Goal: Use online tool/utility: Utilize a website feature to perform a specific function

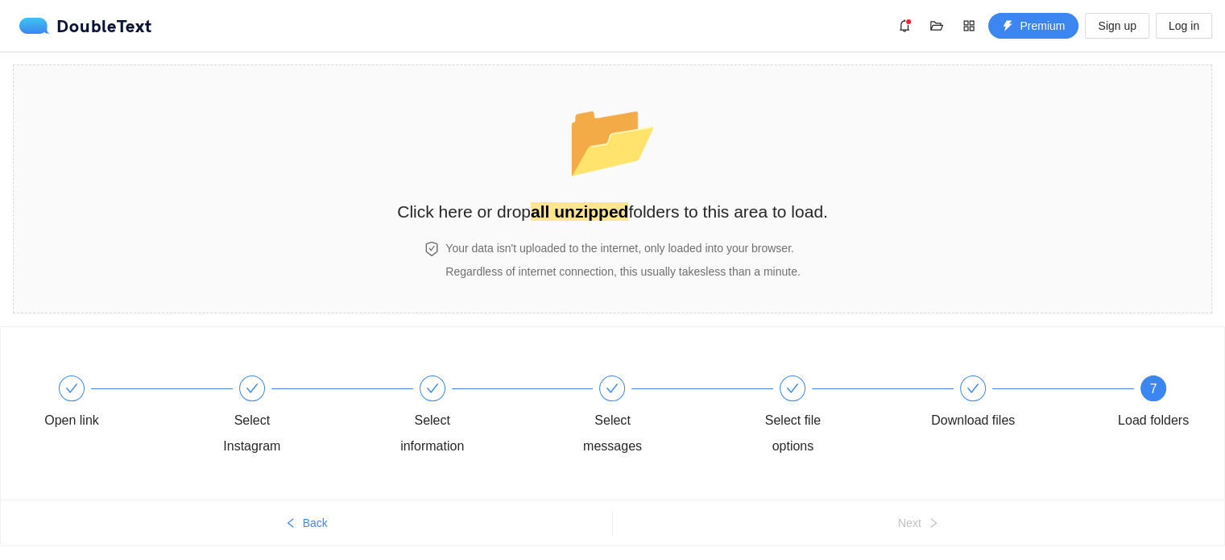
click at [1164, 377] on div "7 Load folders" at bounding box center [1153, 404] width 93 height 58
click at [1155, 383] on span "7" at bounding box center [1153, 389] width 7 height 14
click at [612, 160] on span "📂" at bounding box center [612, 139] width 93 height 82
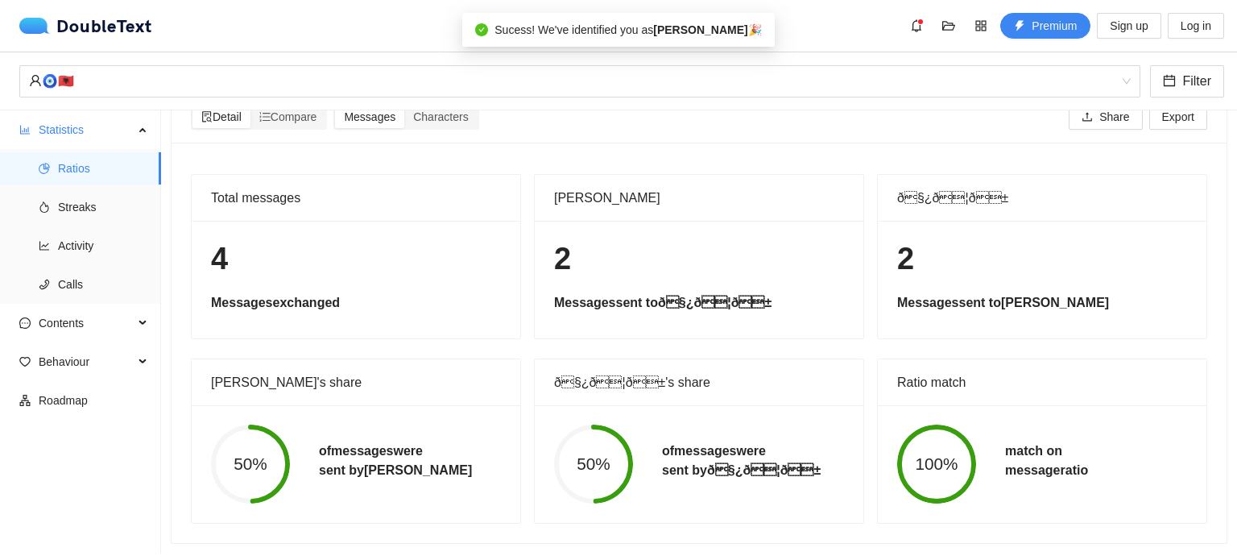
scroll to position [41, 0]
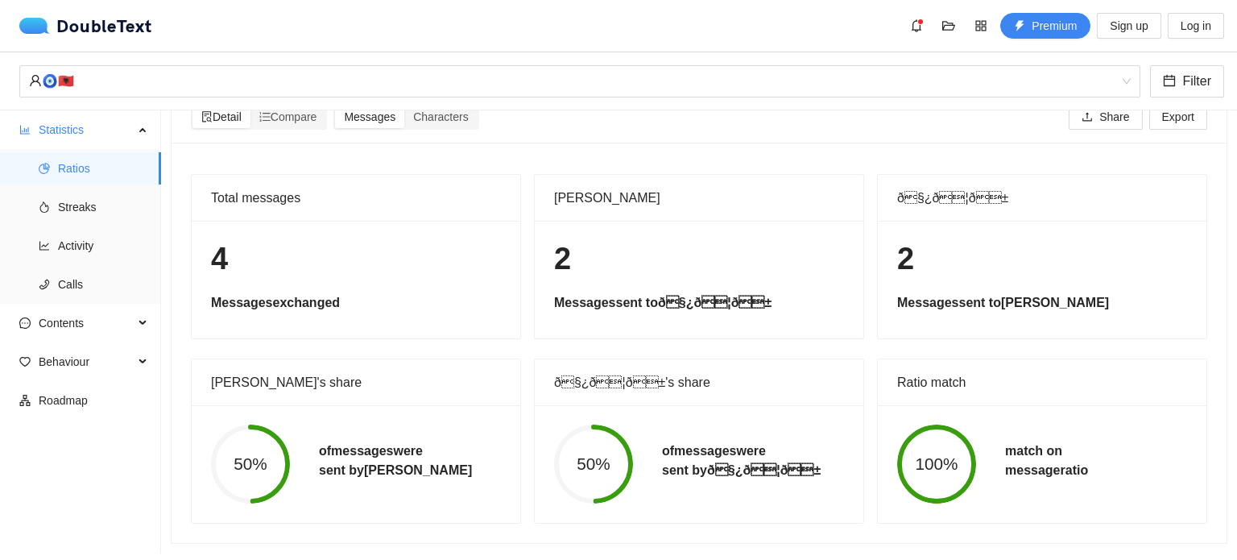
click at [696, 452] on h5 "of messages were sent by ð§¿ð¦ð±" at bounding box center [741, 460] width 159 height 39
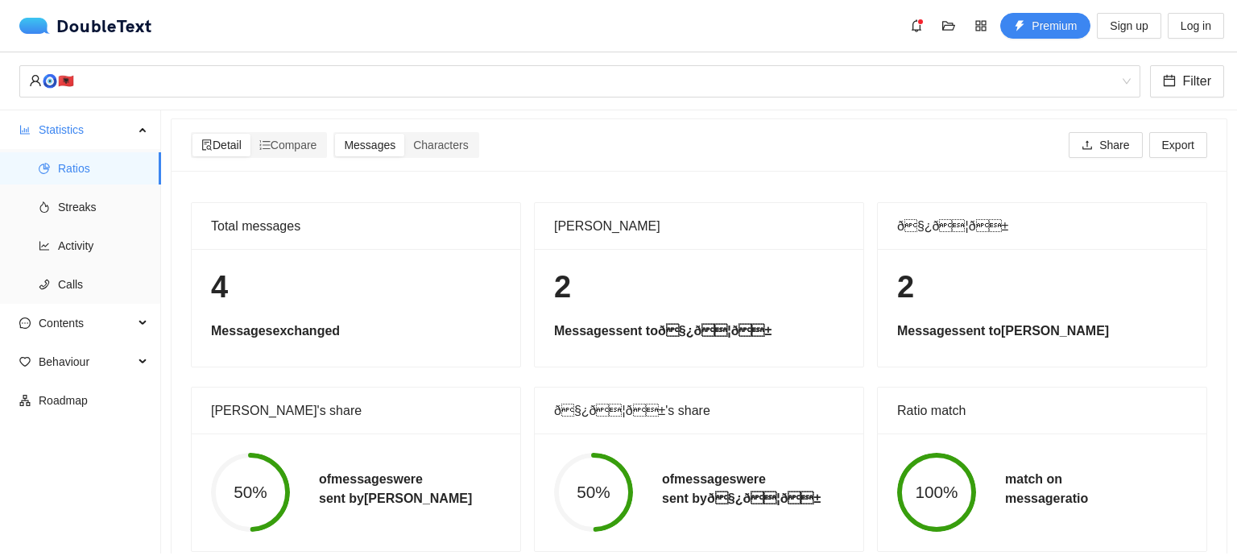
scroll to position [0, 0]
click at [621, 332] on h5 "Messages sent to ð§¿ð¦ð±" at bounding box center [699, 332] width 290 height 19
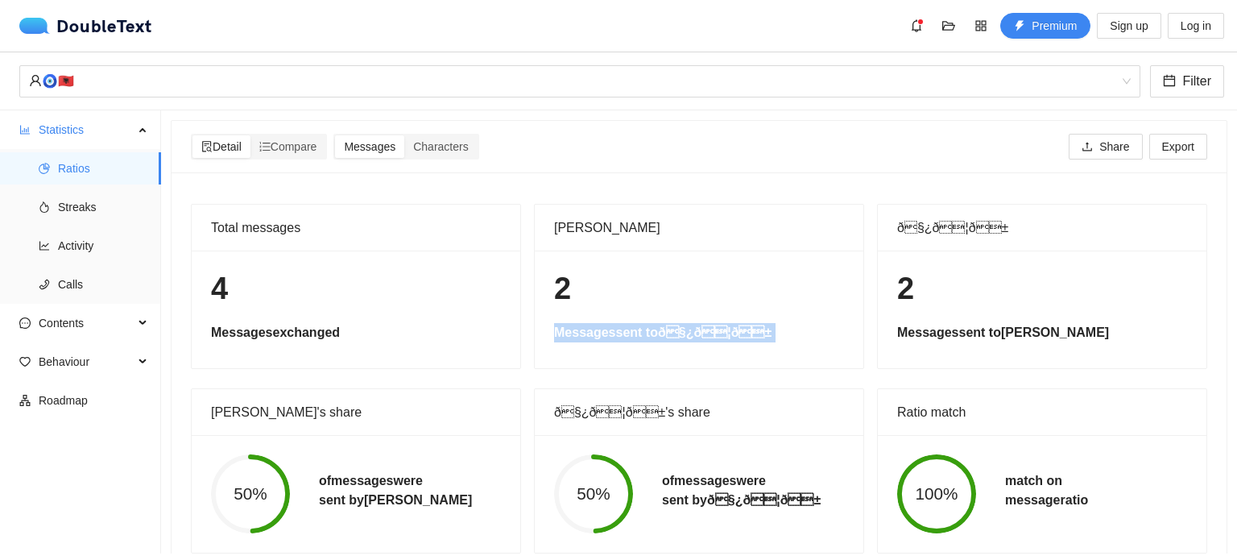
click at [621, 332] on h5 "Messages sent to ð§¿ð¦ð±" at bounding box center [699, 332] width 290 height 19
click at [263, 144] on icon "ordered-list" at bounding box center [264, 146] width 11 height 11
click at [251, 135] on input "Compare" at bounding box center [251, 135] width 0 height 0
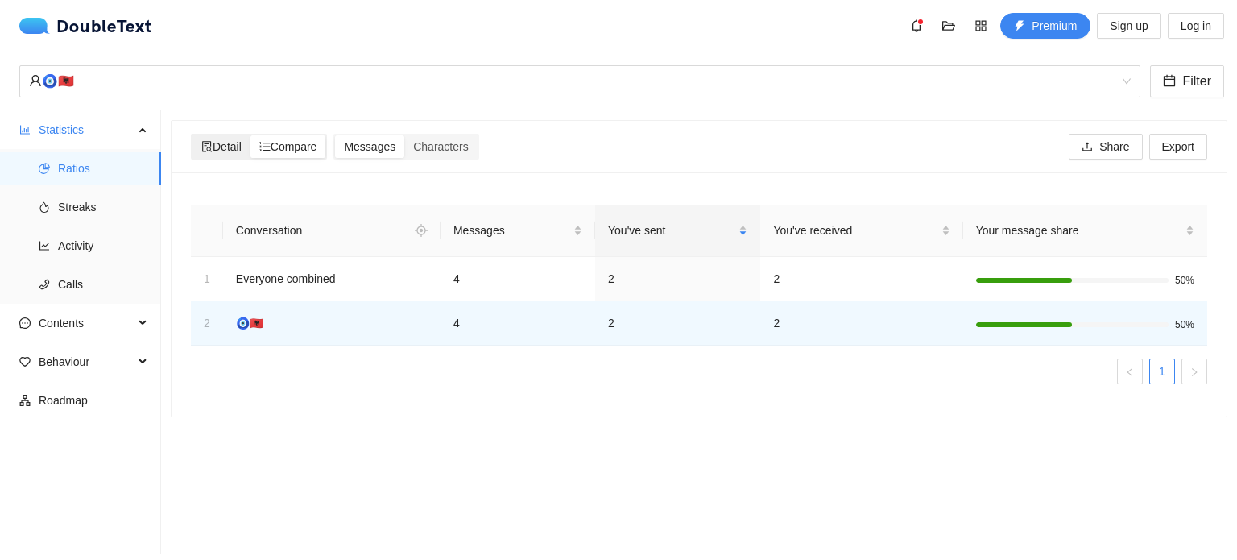
click at [226, 144] on span "Detail" at bounding box center [221, 146] width 40 height 13
click at [193, 135] on input "Detail" at bounding box center [193, 135] width 0 height 0
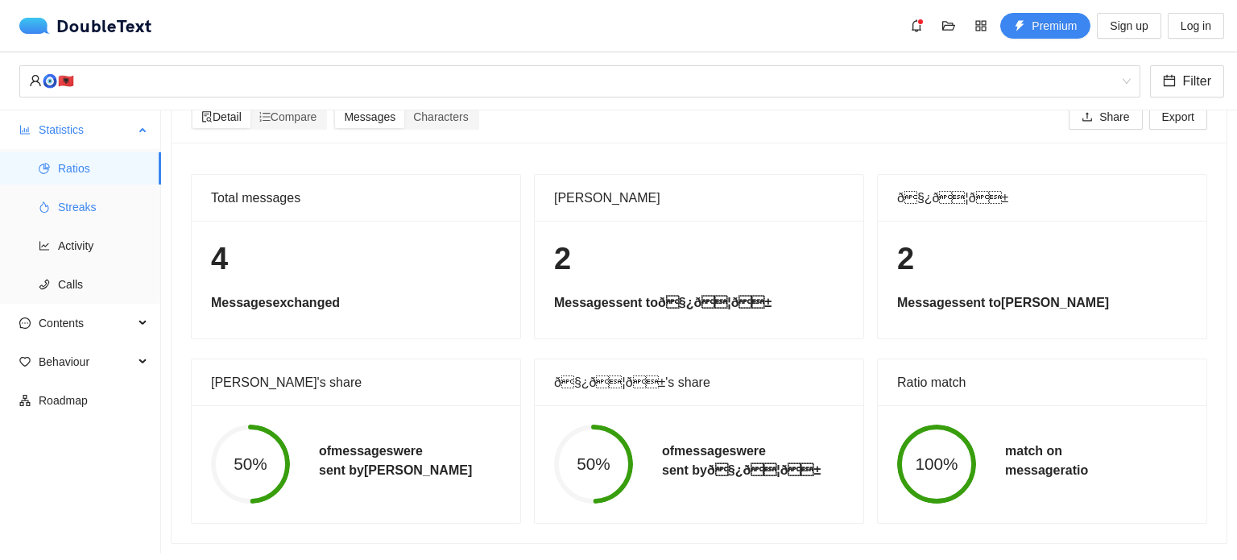
click at [87, 199] on span "Streaks" at bounding box center [103, 207] width 90 height 32
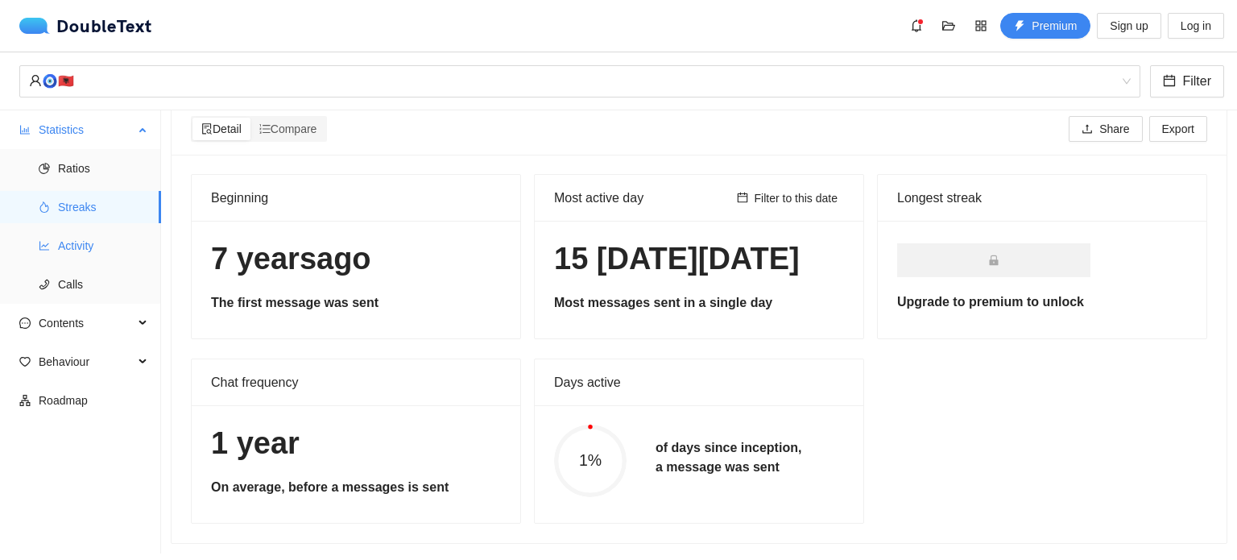
click at [85, 235] on span "Activity" at bounding box center [103, 246] width 90 height 32
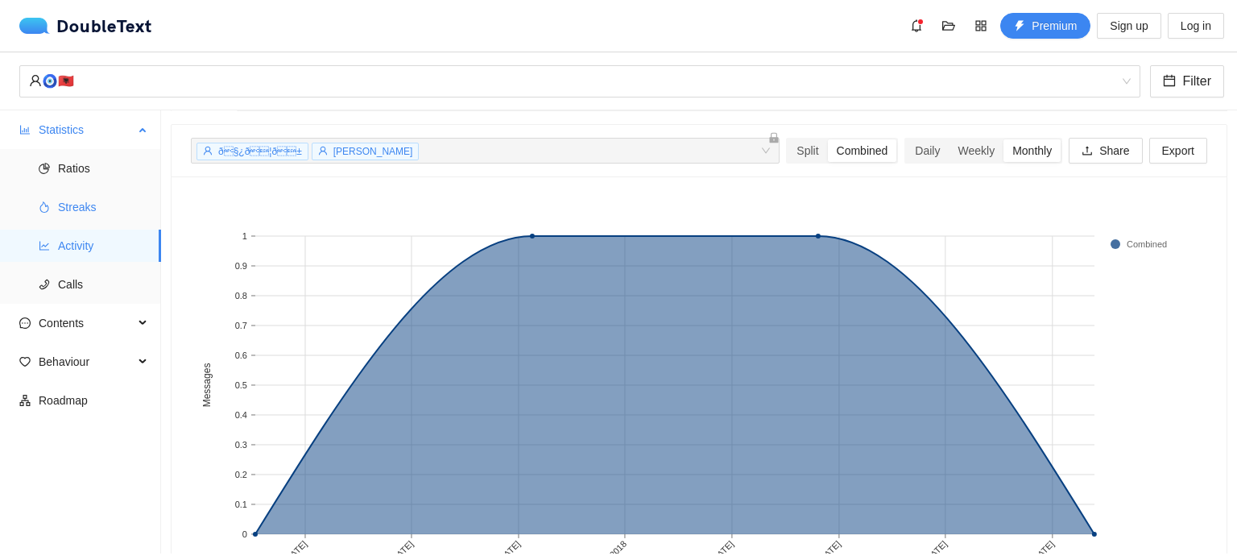
click at [81, 198] on span "Streaks" at bounding box center [103, 207] width 90 height 32
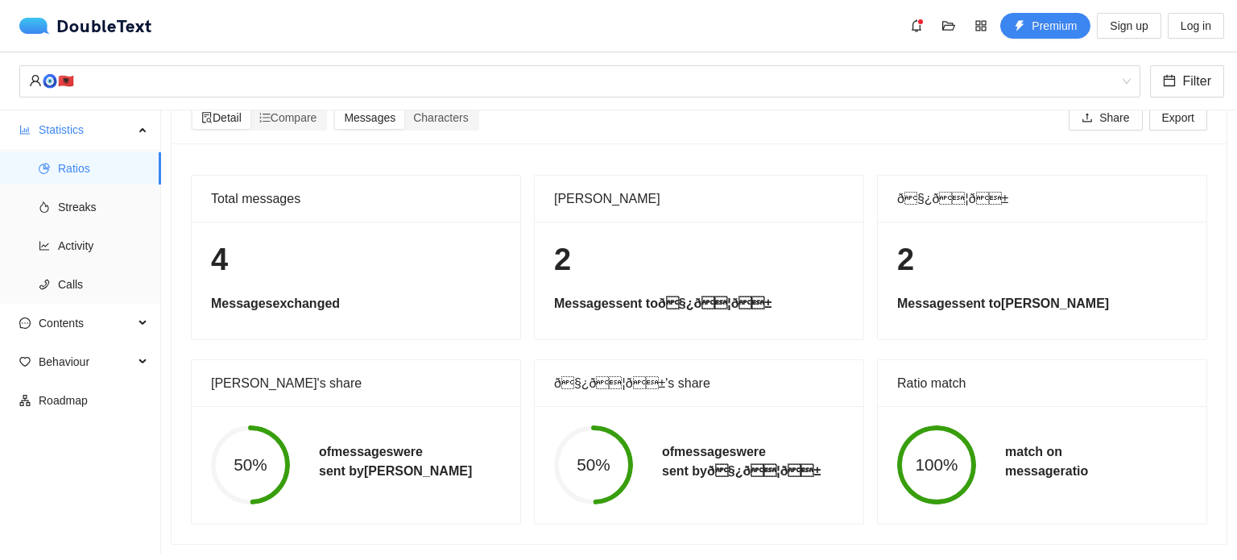
scroll to position [41, 0]
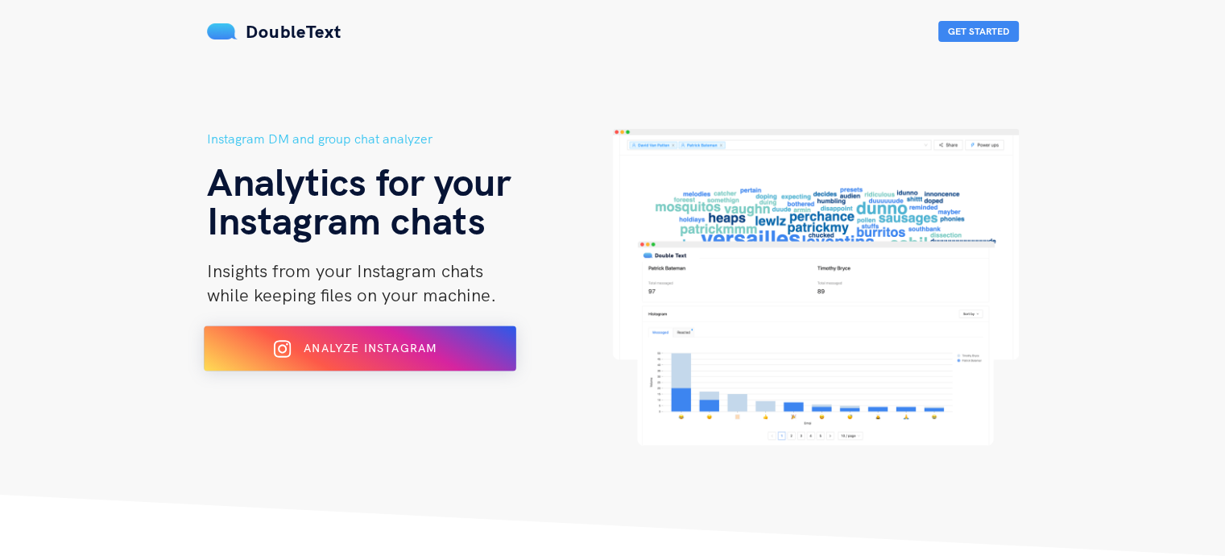
click at [387, 351] on span "Analyze Instagram" at bounding box center [370, 348] width 133 height 14
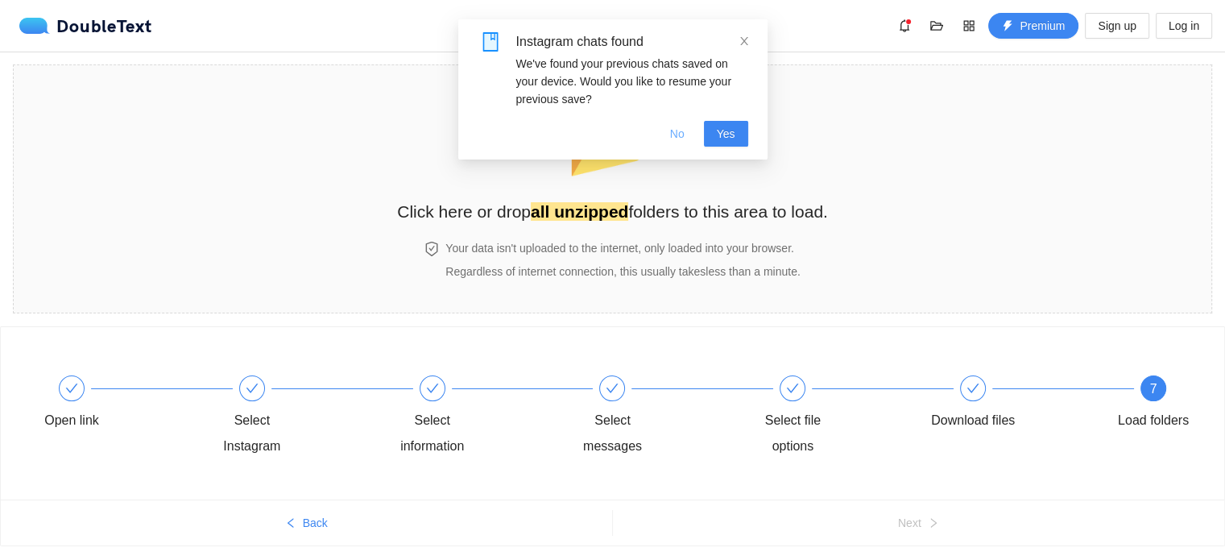
click at [683, 130] on span "No" at bounding box center [677, 134] width 14 height 18
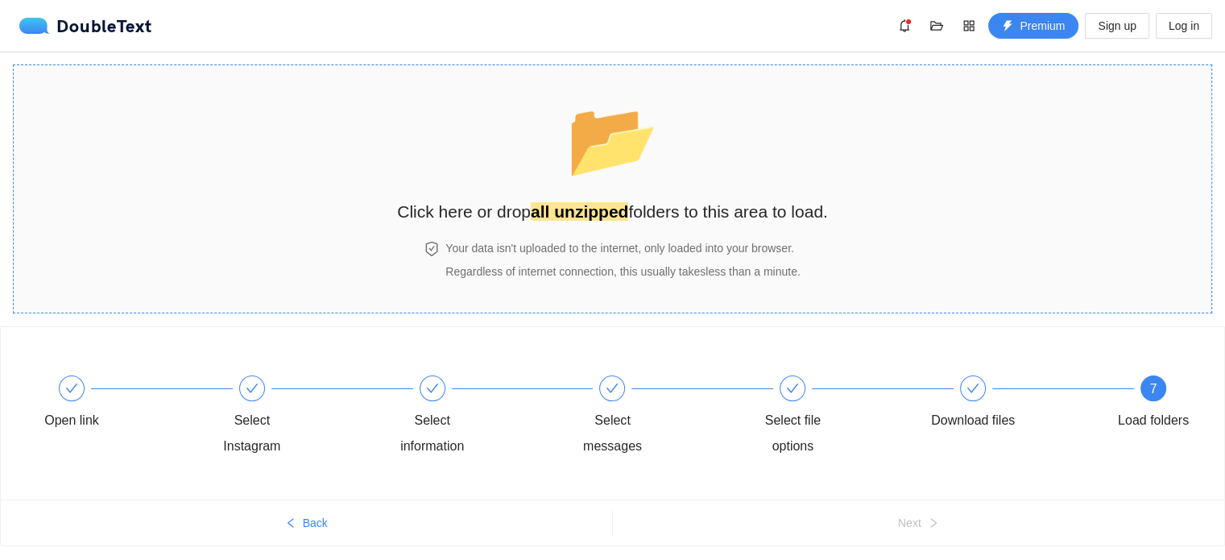
click at [626, 163] on span "📂" at bounding box center [612, 139] width 93 height 82
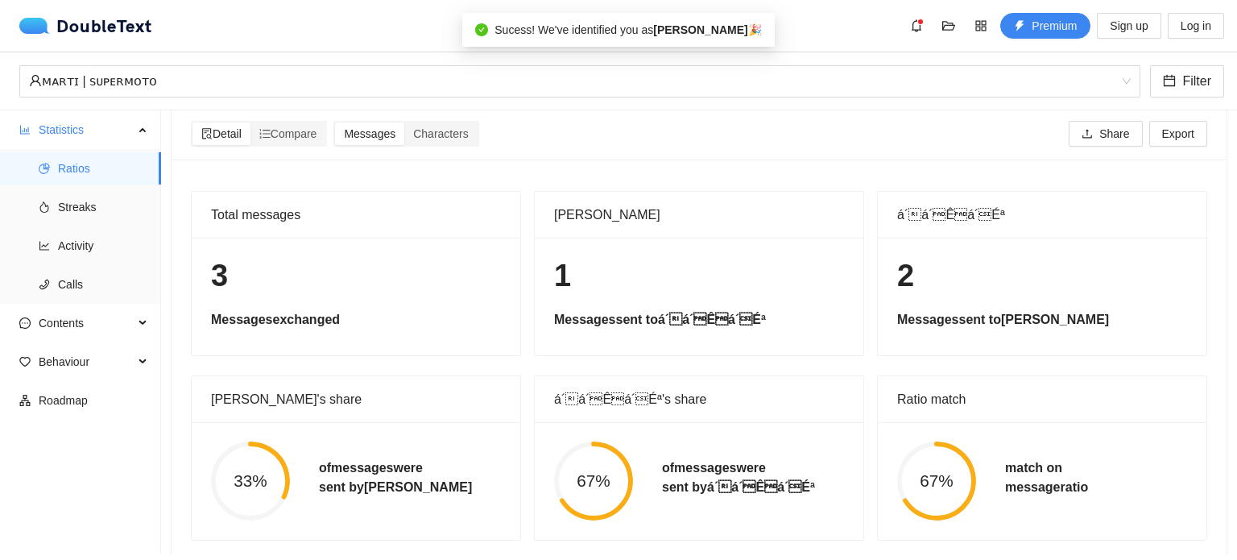
scroll to position [41, 0]
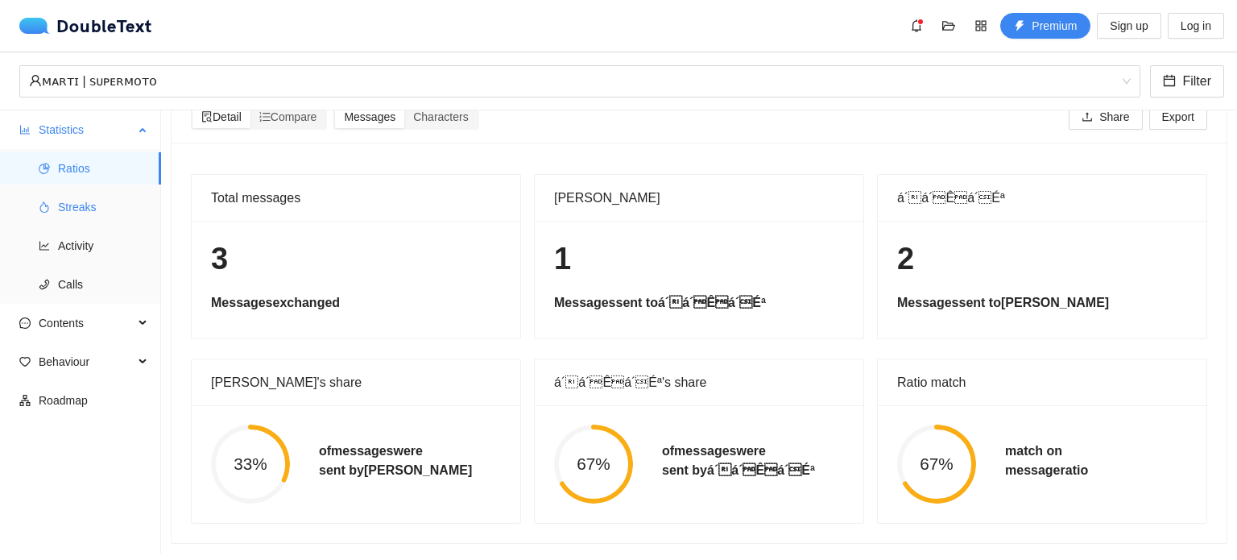
click at [77, 205] on span "Streaks" at bounding box center [103, 207] width 90 height 32
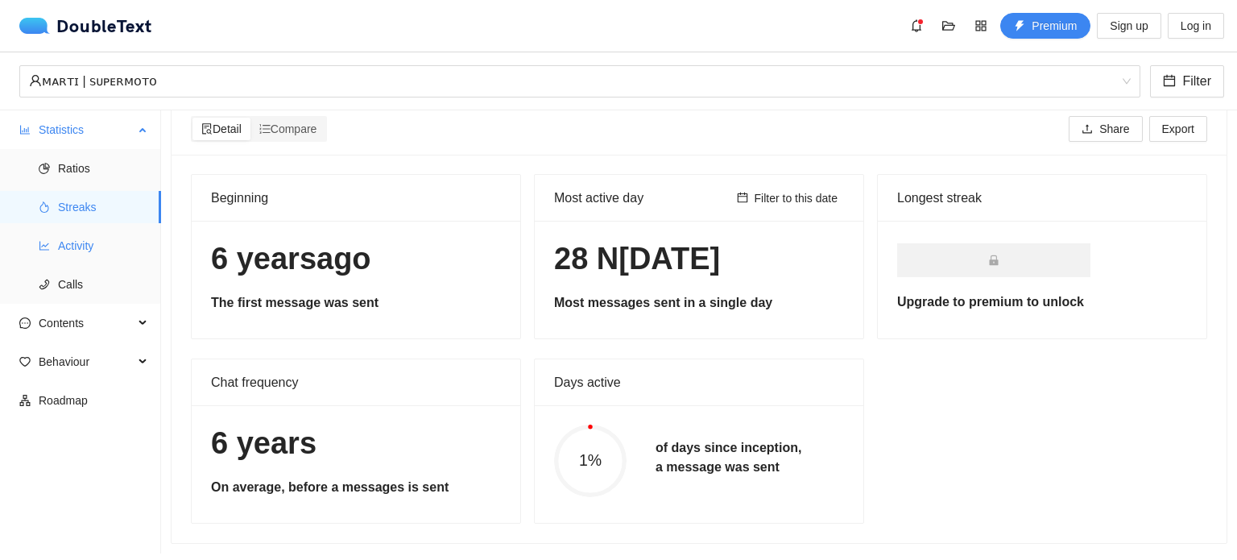
click at [82, 246] on span "Activity" at bounding box center [103, 246] width 90 height 32
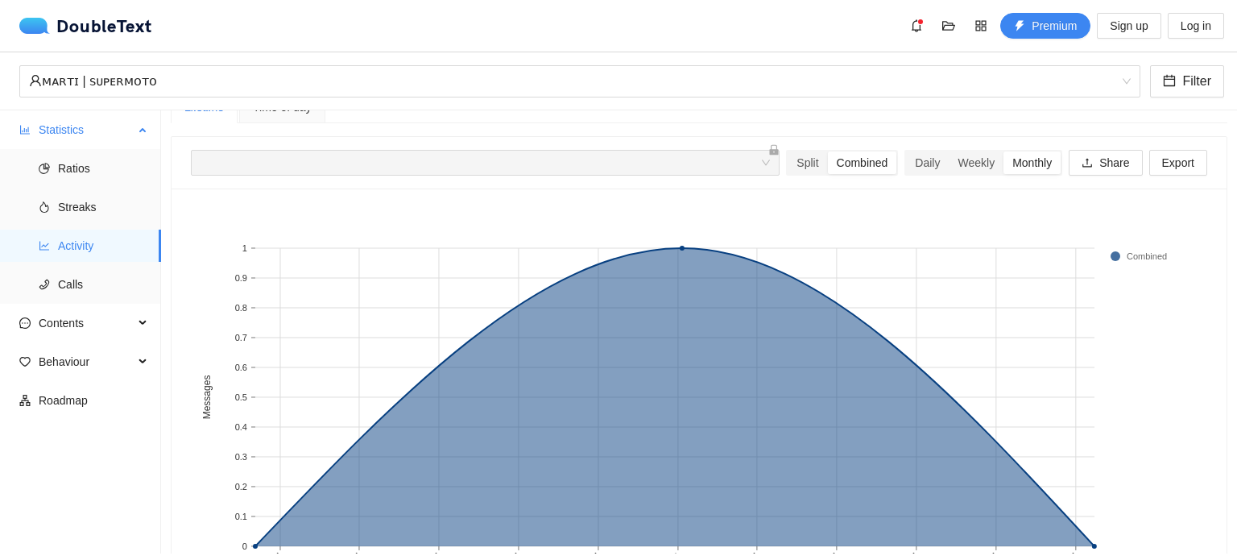
scroll to position [41, 0]
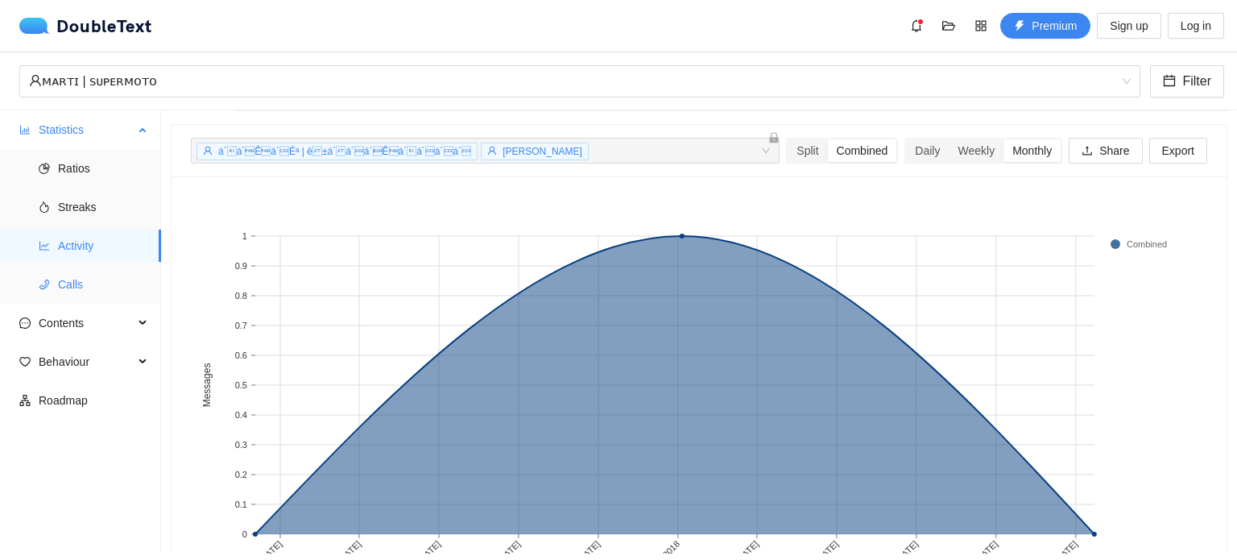
click at [107, 277] on span "Calls" at bounding box center [103, 284] width 90 height 32
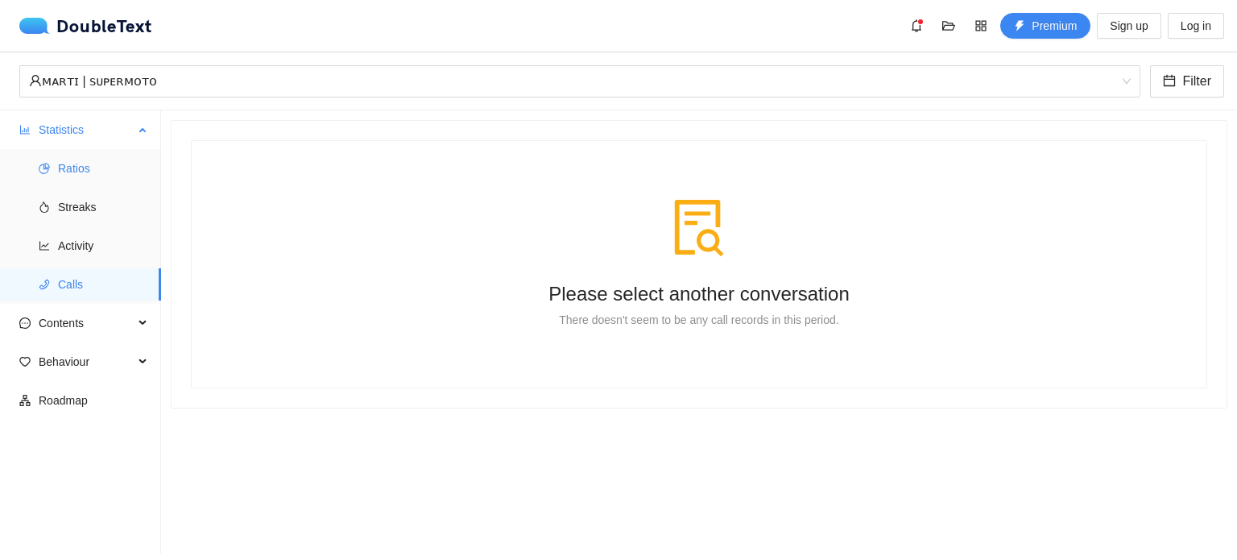
click at [87, 178] on span "Ratios" at bounding box center [103, 168] width 90 height 32
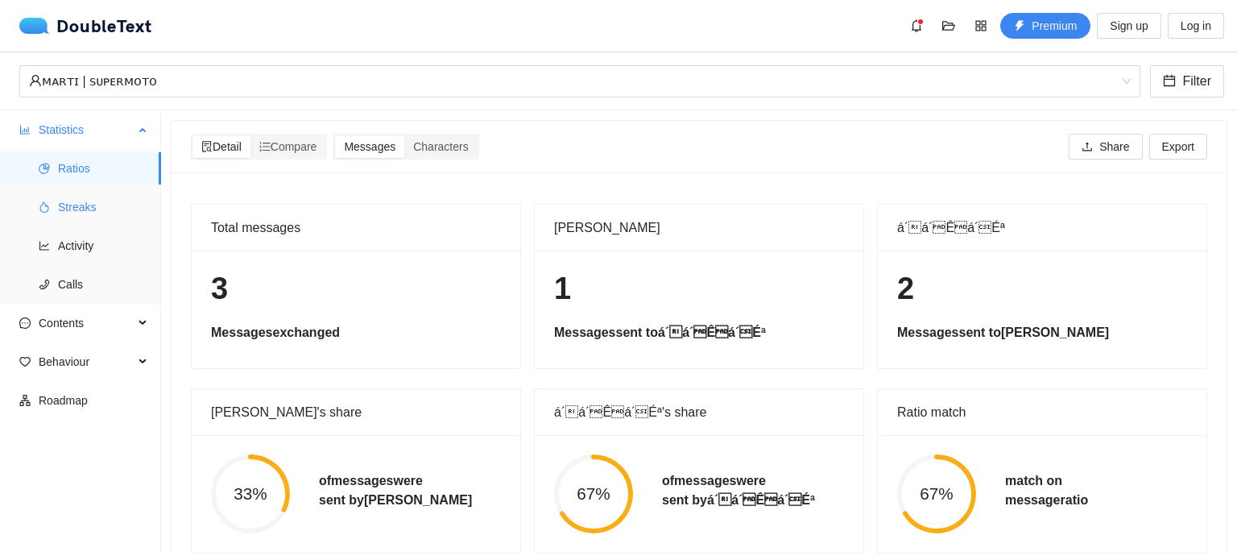
click at [93, 210] on span "Streaks" at bounding box center [103, 207] width 90 height 32
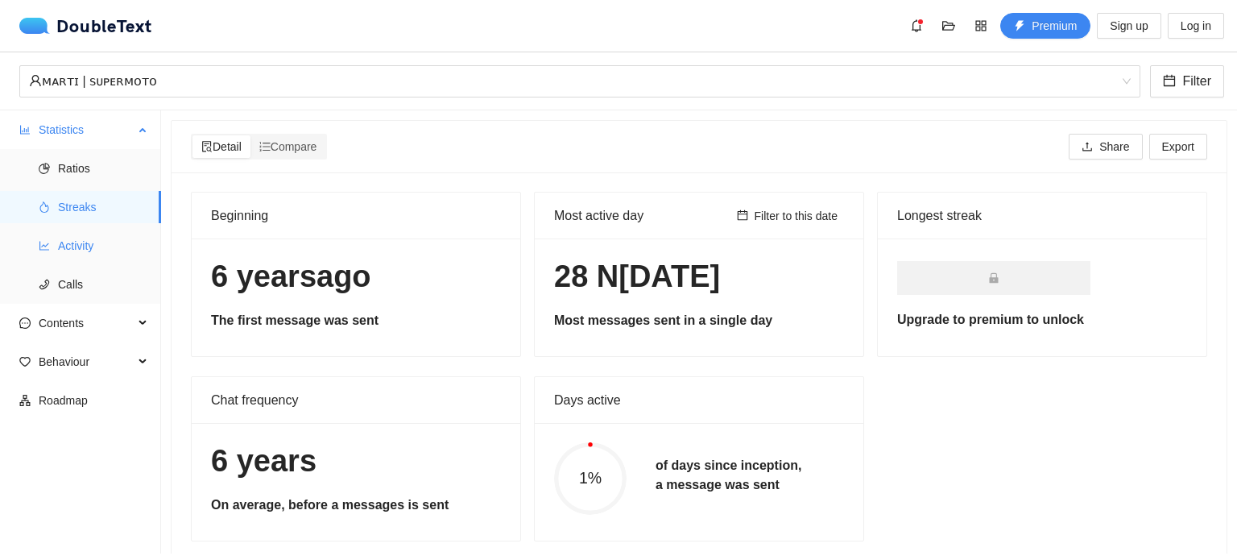
click at [88, 246] on span "Activity" at bounding box center [103, 246] width 90 height 32
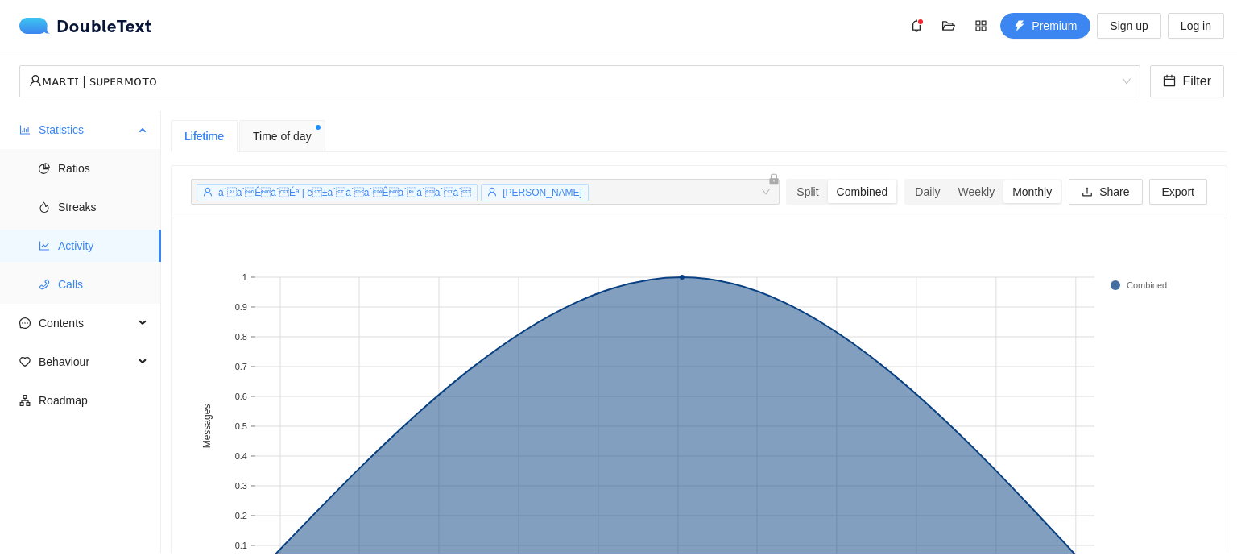
click at [93, 280] on span "Calls" at bounding box center [103, 284] width 90 height 32
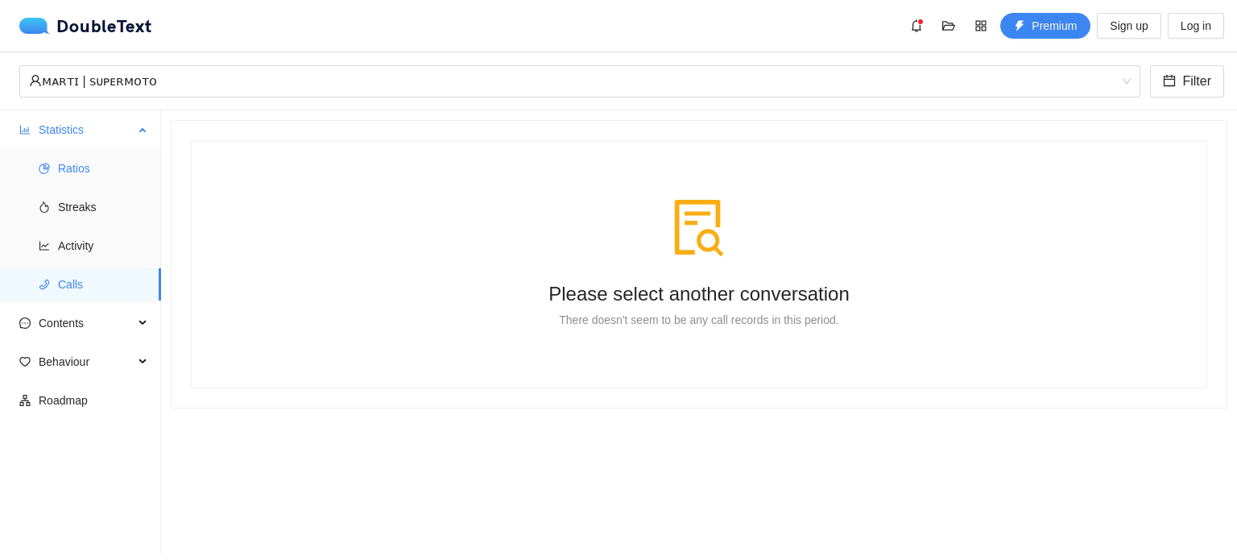
click at [71, 176] on span "Ratios" at bounding box center [103, 168] width 90 height 32
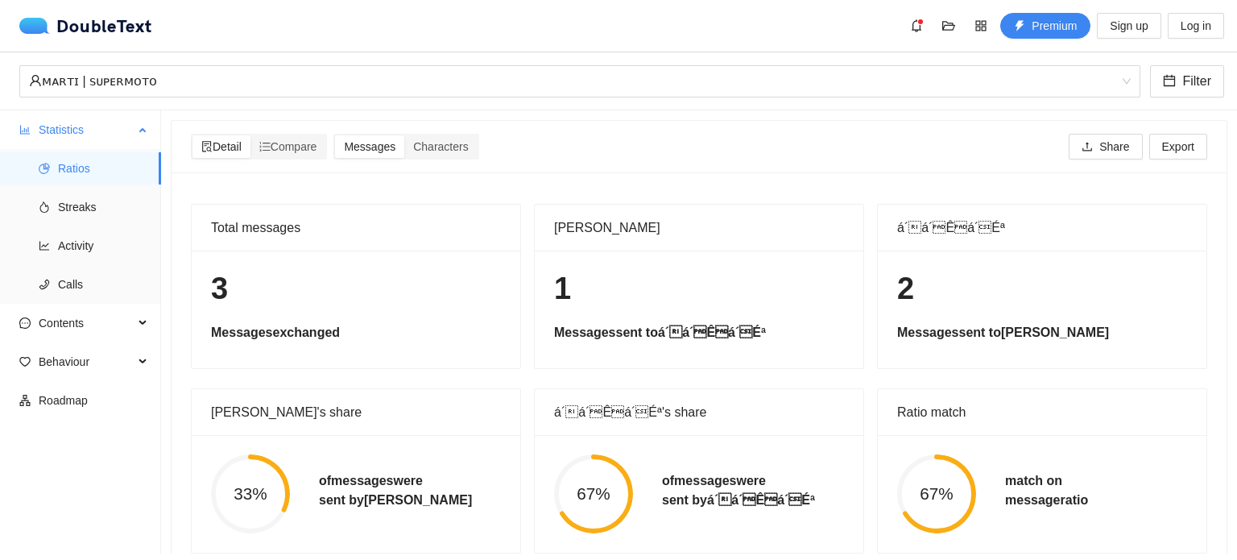
click at [88, 128] on span "Statistics" at bounding box center [86, 130] width 95 height 32
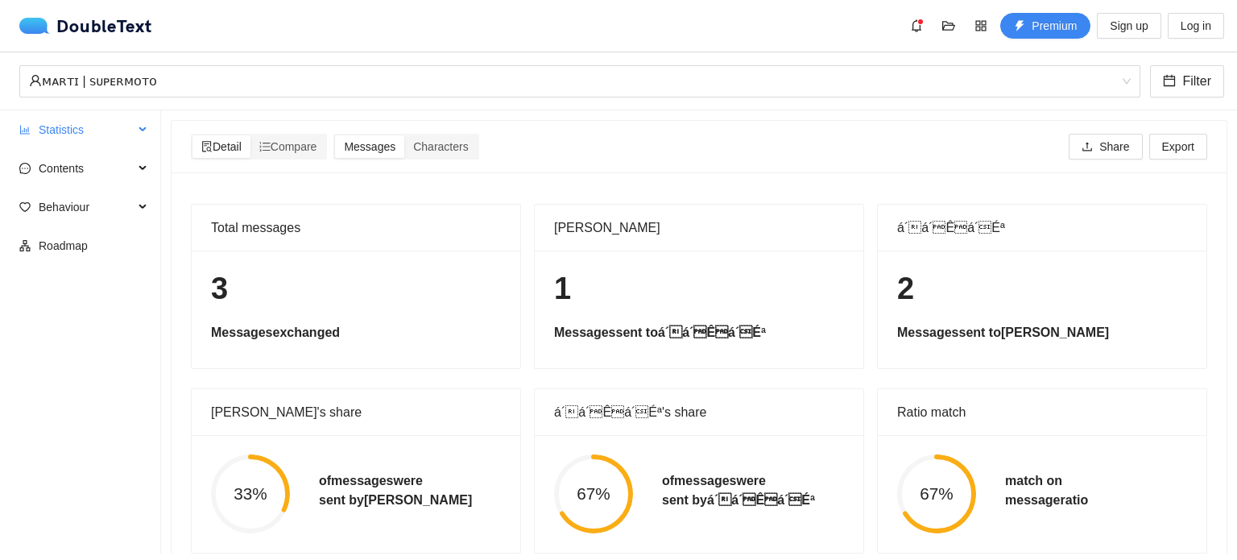
click at [88, 128] on span "Statistics" at bounding box center [86, 130] width 95 height 32
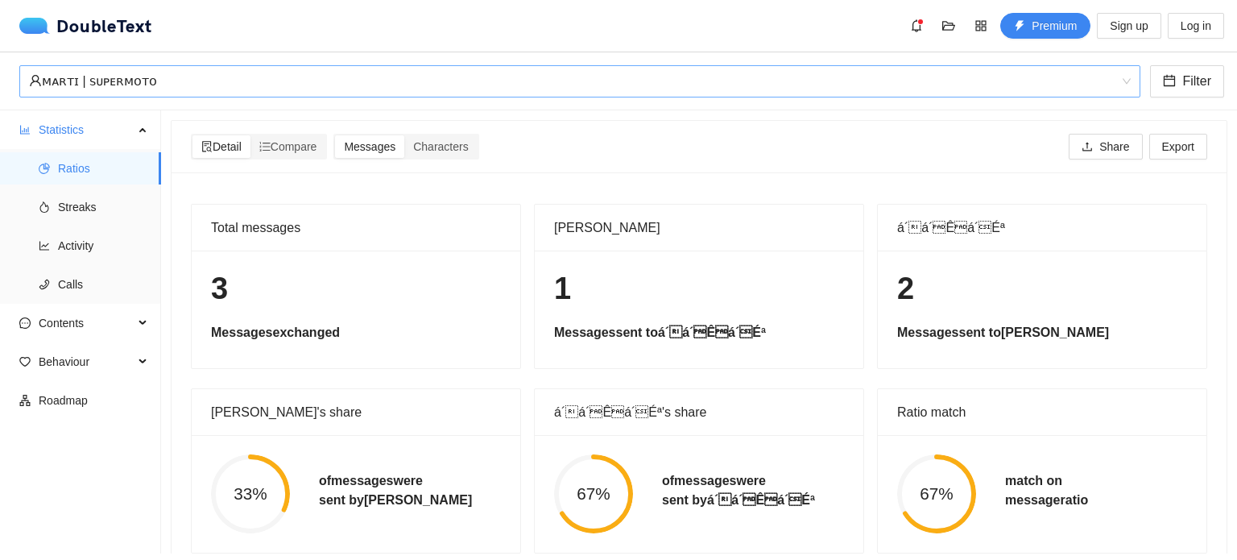
click at [80, 83] on div "ᴍᴀʀᴛɪ | ꜱᴜᴘᴇʀᴍᴏᴛᴏ" at bounding box center [572, 81] width 1087 height 31
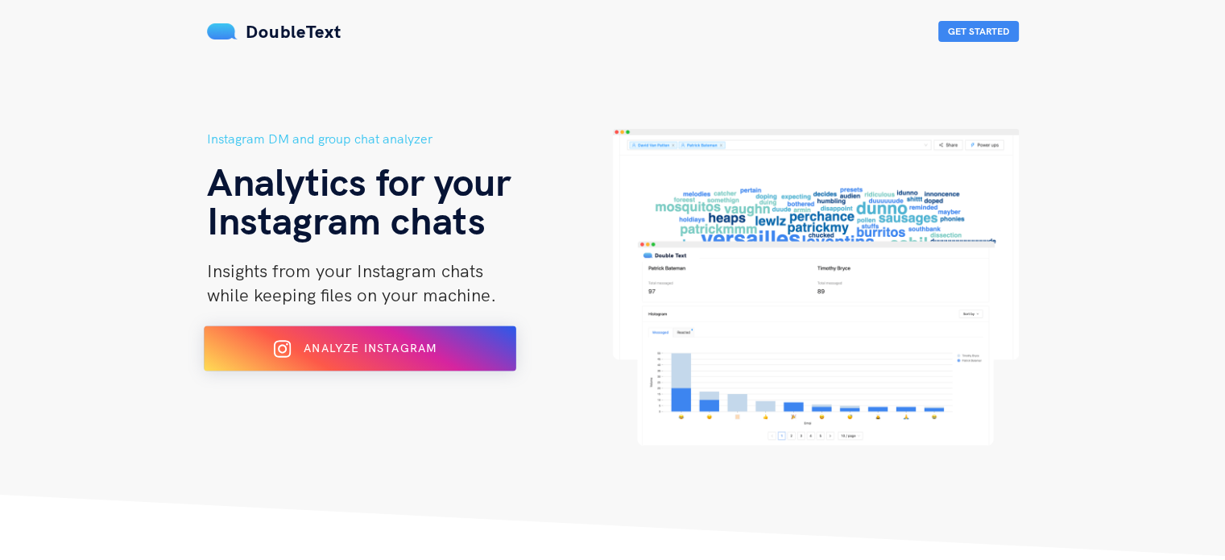
click at [373, 349] on span "Analyze Instagram" at bounding box center [370, 348] width 133 height 14
click at [333, 349] on span "Analyze Instagram" at bounding box center [370, 348] width 133 height 14
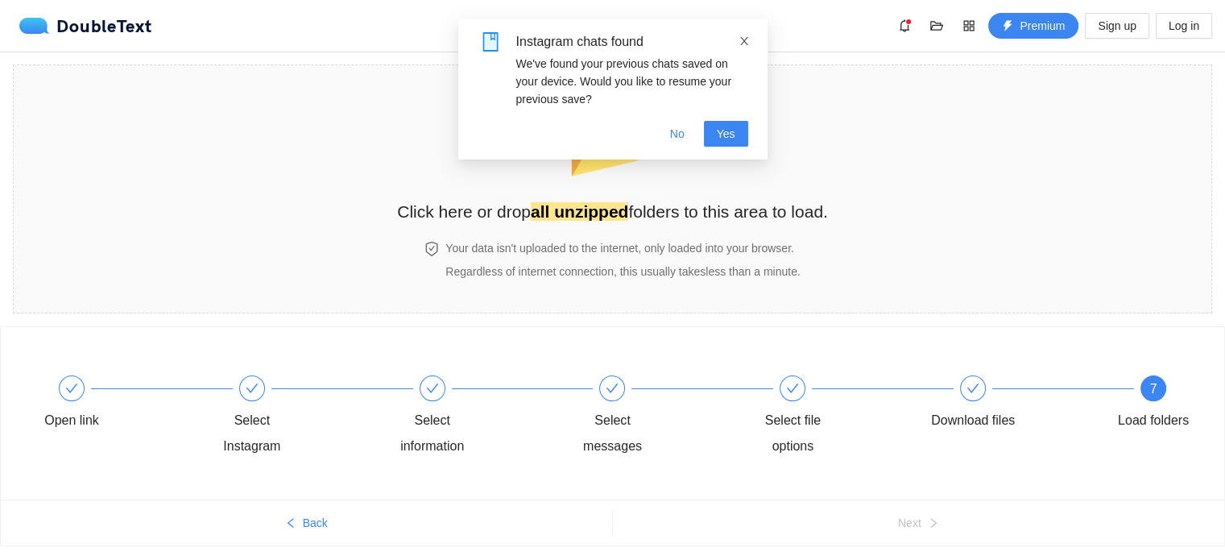
click at [747, 46] on span at bounding box center [744, 41] width 11 height 13
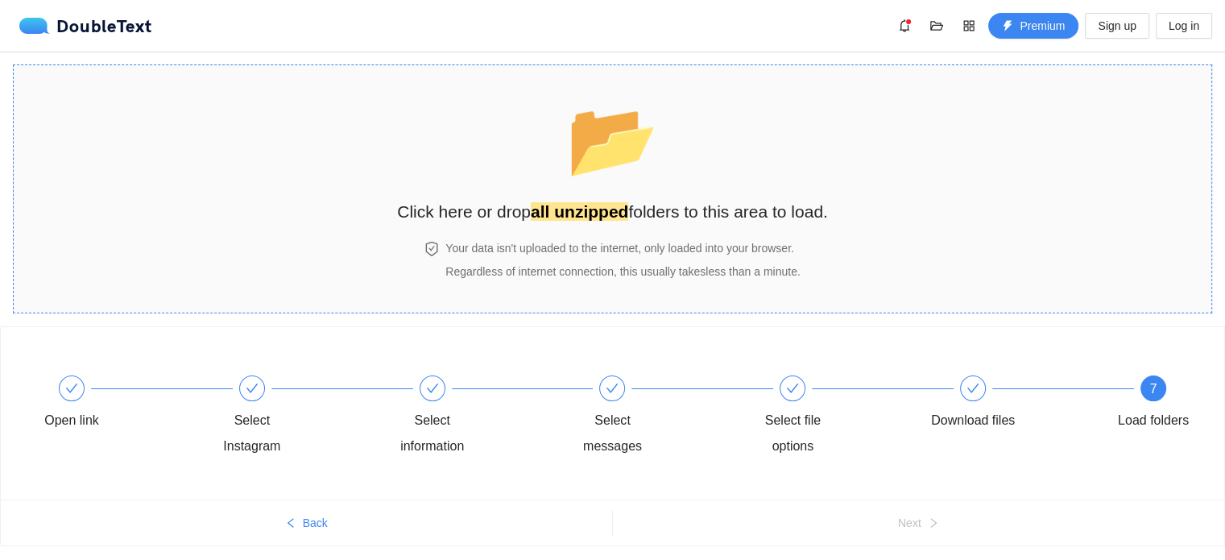
click at [648, 138] on span "📂" at bounding box center [612, 139] width 93 height 82
click at [659, 180] on span "📂" at bounding box center [612, 139] width 93 height 82
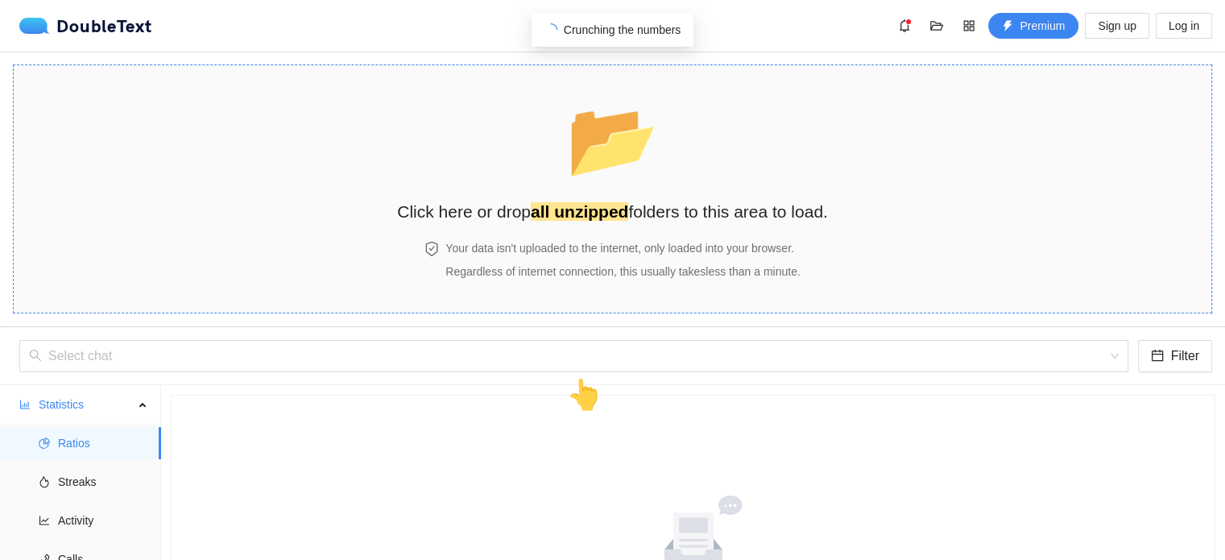
click at [661, 194] on div "DoubleText Premium Sign up Log in 📂 Click here or drop all unzipped folders to …" at bounding box center [612, 414] width 1225 height 828
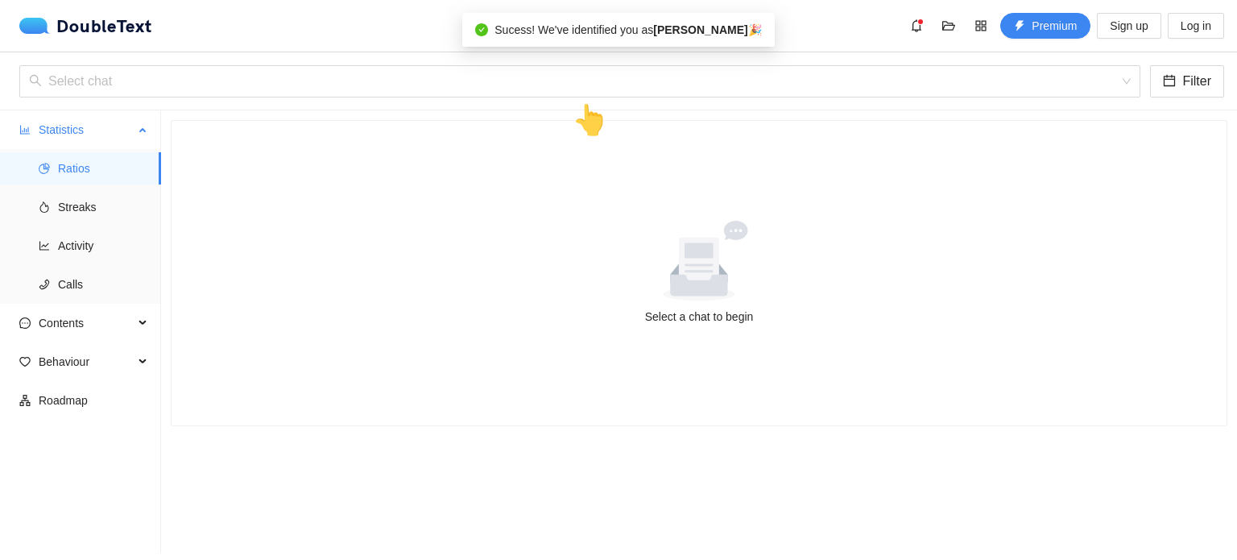
click at [78, 123] on span "Statistics" at bounding box center [86, 130] width 95 height 32
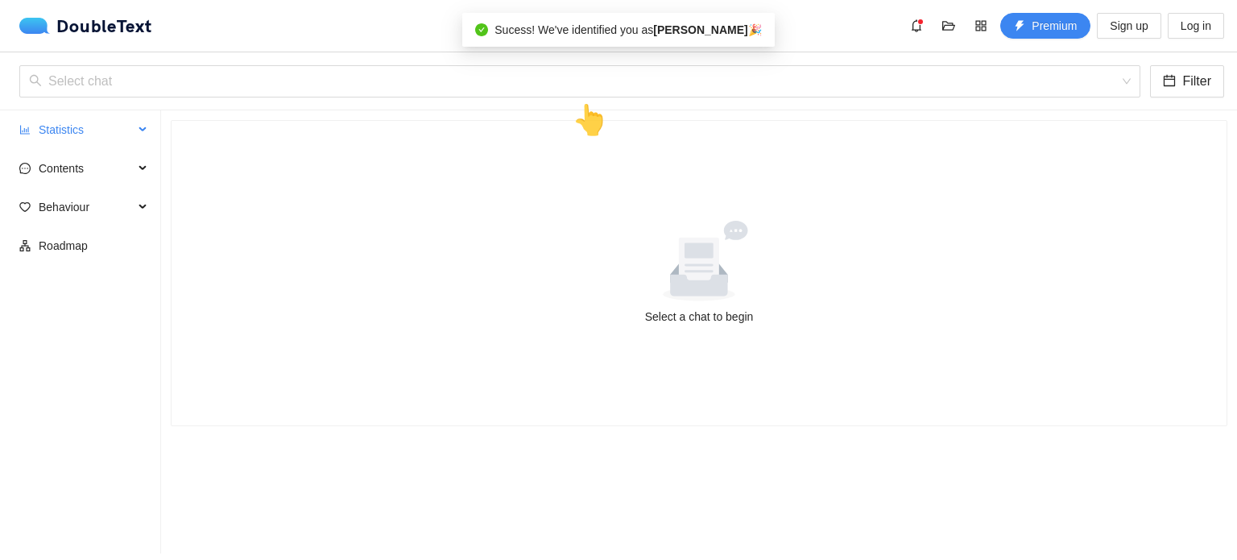
click at [80, 126] on span "Statistics" at bounding box center [86, 130] width 95 height 32
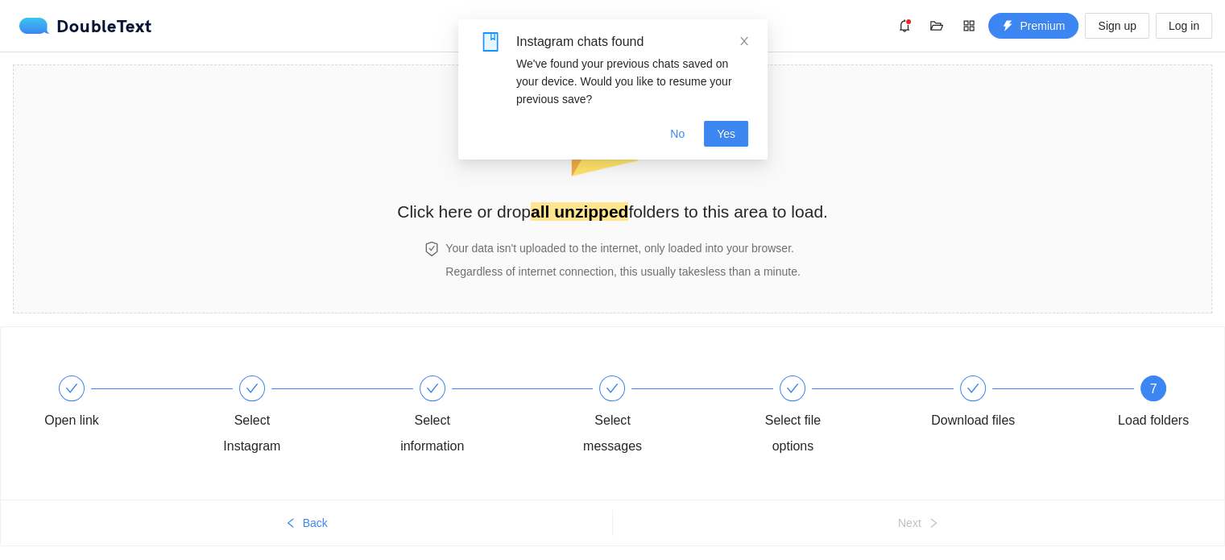
click at [735, 39] on div "Instagram chats found" at bounding box center [632, 41] width 232 height 19
click at [743, 40] on icon "close" at bounding box center [744, 41] width 8 height 8
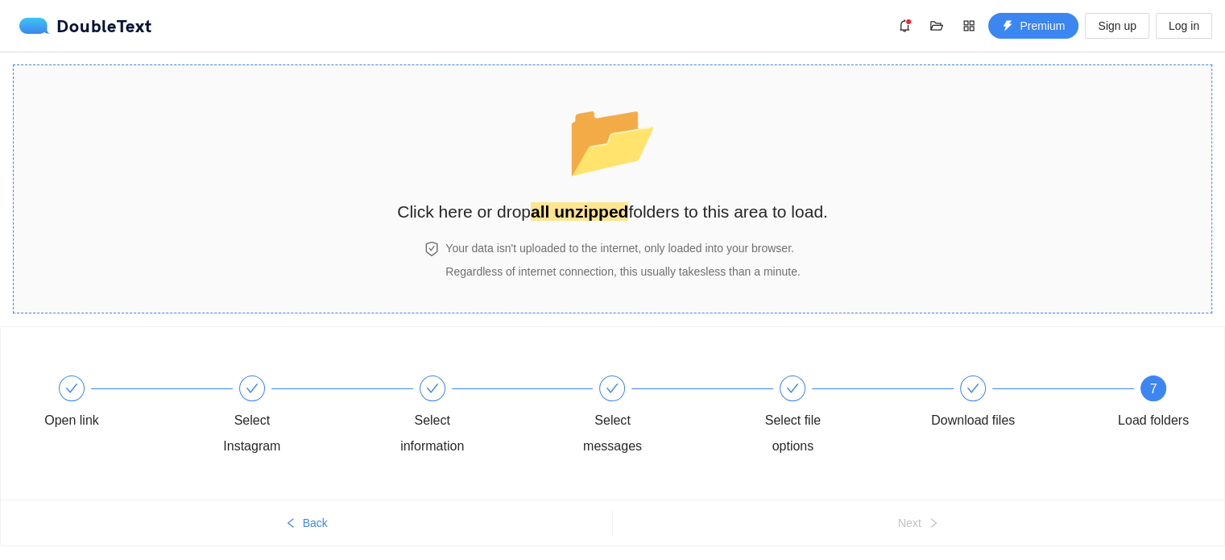
click at [622, 176] on span "📂" at bounding box center [612, 139] width 93 height 82
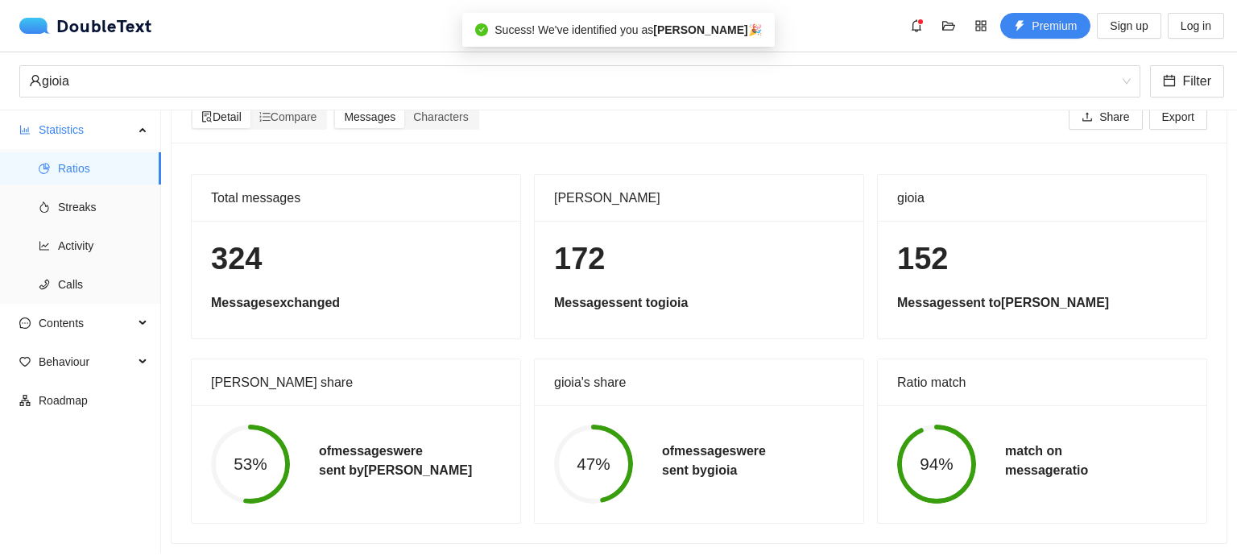
scroll to position [41, 0]
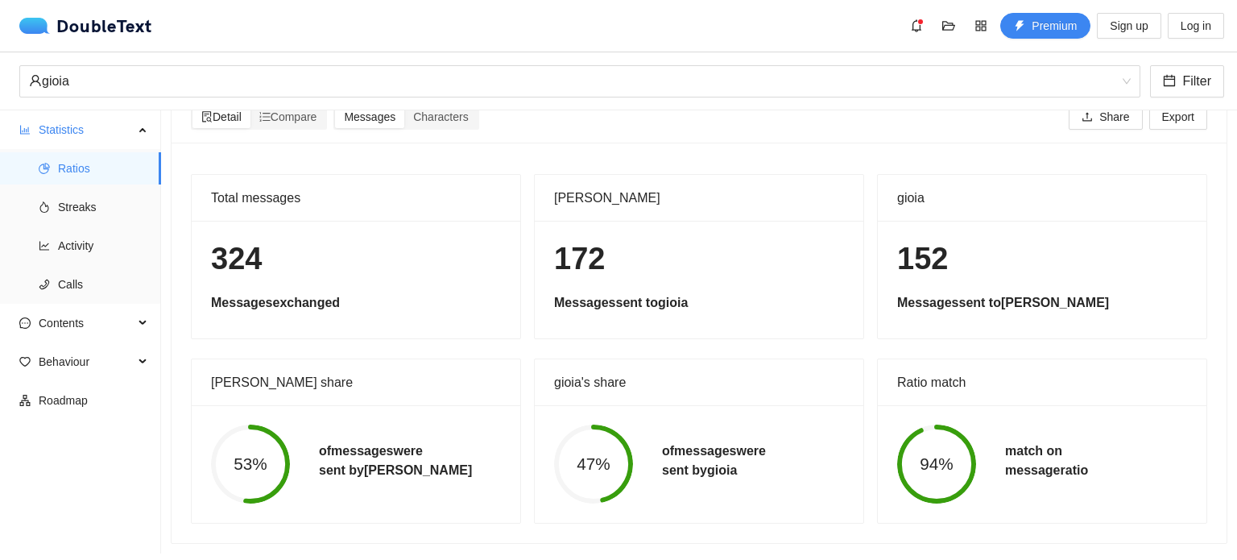
click at [1023, 451] on h5 "match on message ratio" at bounding box center [1046, 460] width 83 height 39
click at [718, 271] on div "172 Messages sent to gioia" at bounding box center [699, 280] width 329 height 118
click at [930, 263] on h1 "152" at bounding box center [1042, 259] width 290 height 38
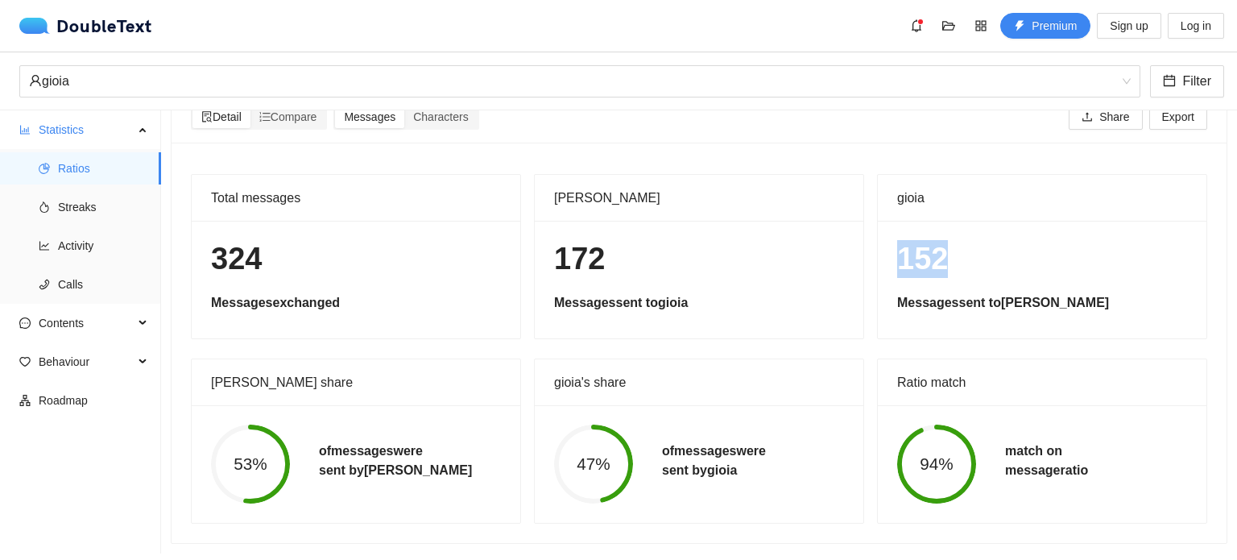
click at [930, 263] on h1 "152" at bounding box center [1042, 259] width 290 height 38
click at [114, 217] on span "Streaks" at bounding box center [103, 207] width 90 height 32
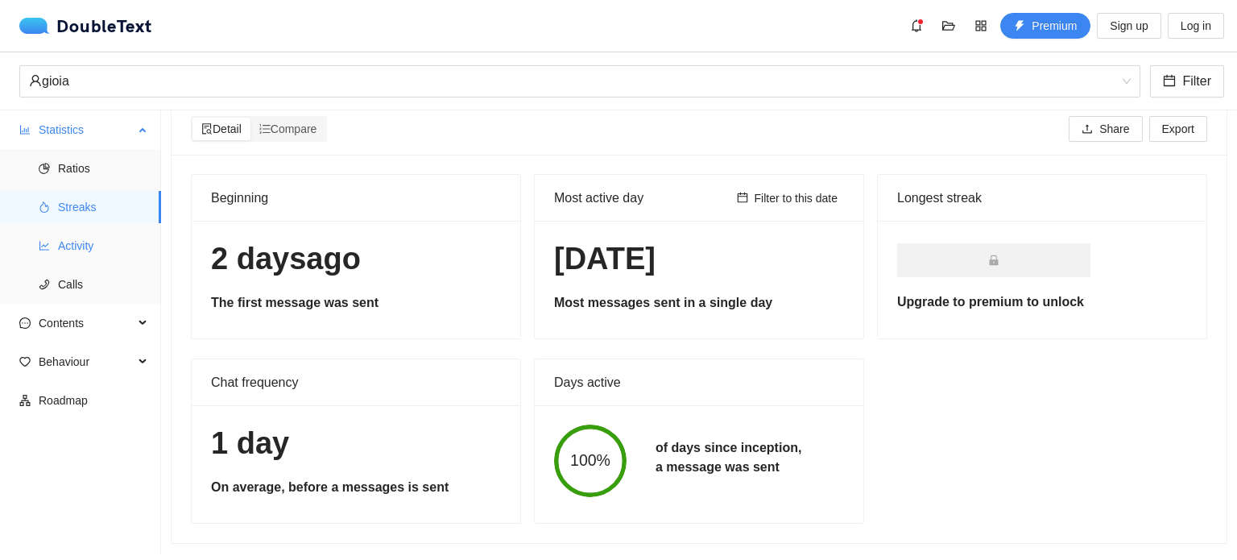
click at [115, 238] on span "Activity" at bounding box center [103, 246] width 90 height 32
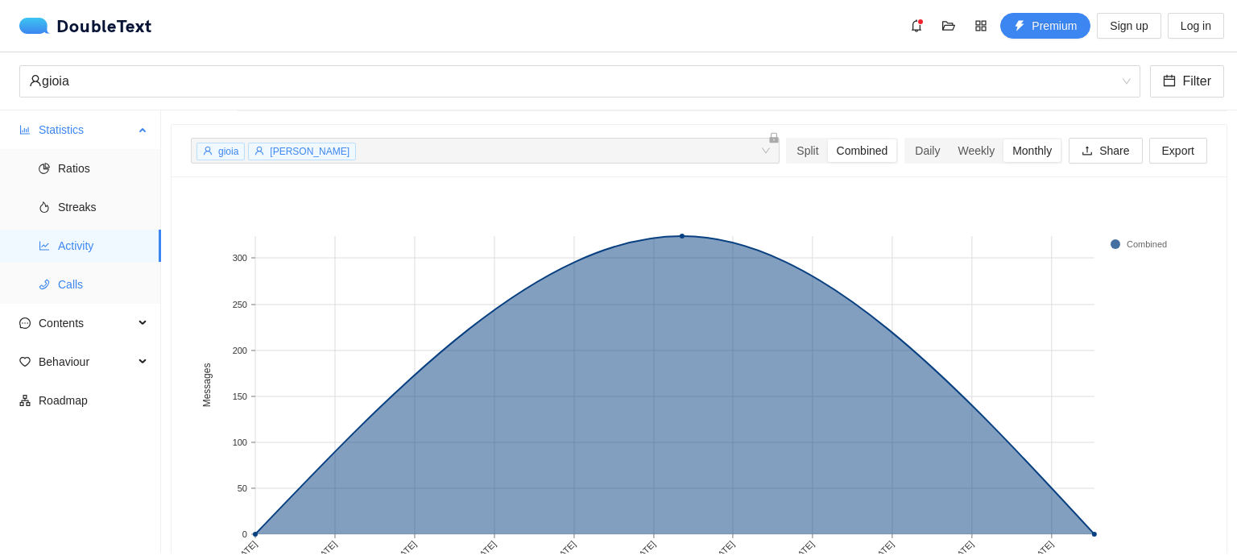
click at [113, 272] on span "Calls" at bounding box center [103, 284] width 90 height 32
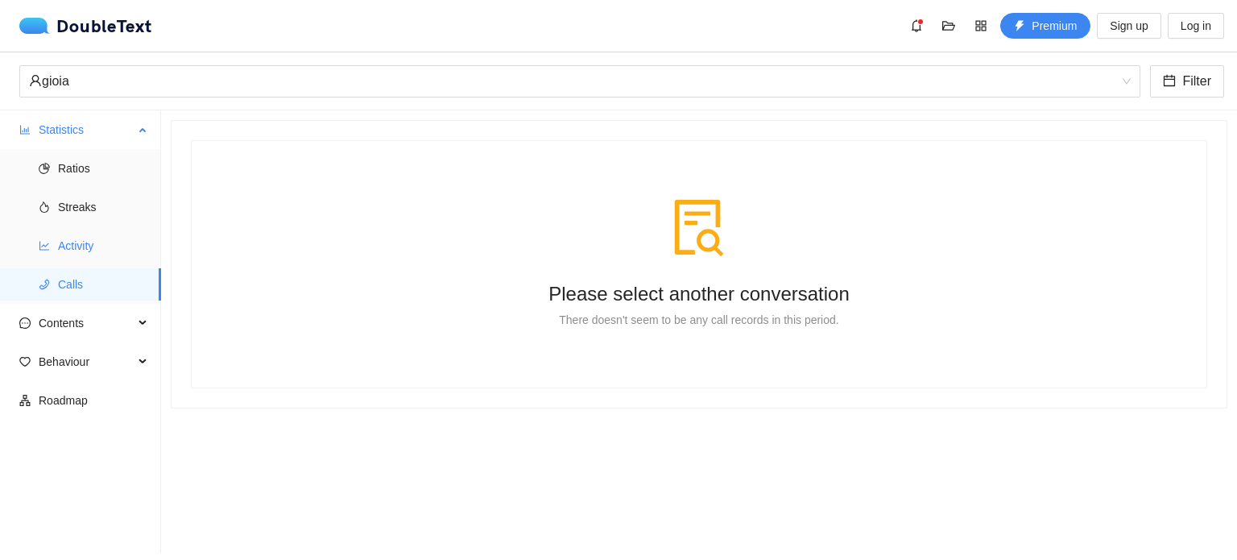
click at [98, 238] on span "Activity" at bounding box center [103, 246] width 90 height 32
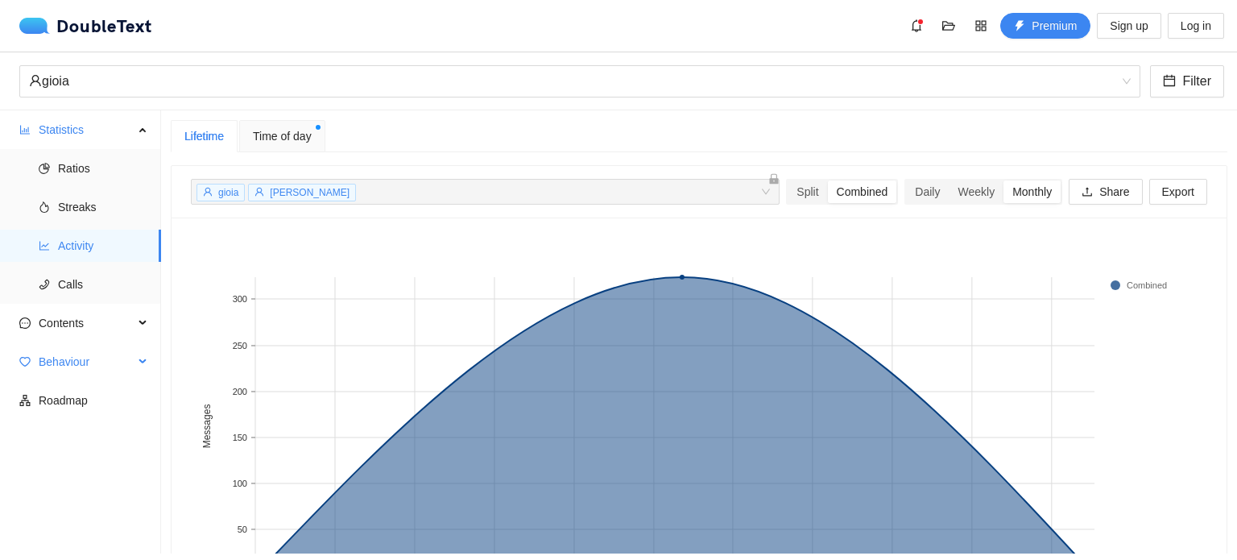
click at [106, 360] on span "Behaviour" at bounding box center [86, 362] width 95 height 32
click at [94, 404] on span "Engagement" at bounding box center [103, 400] width 90 height 32
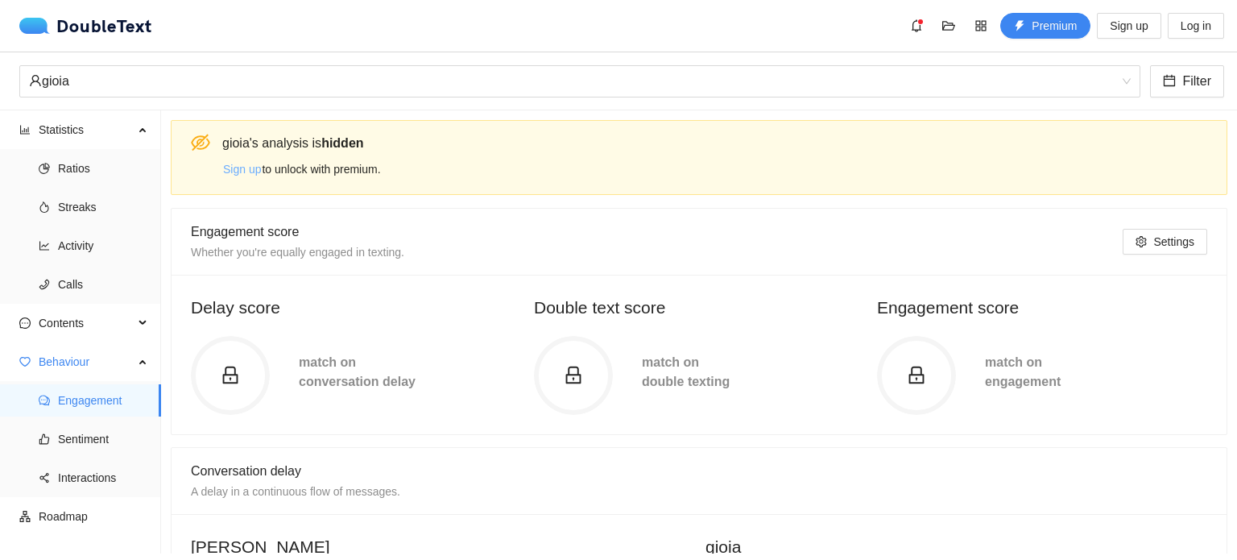
click at [251, 166] on span "Sign up" at bounding box center [242, 169] width 38 height 18
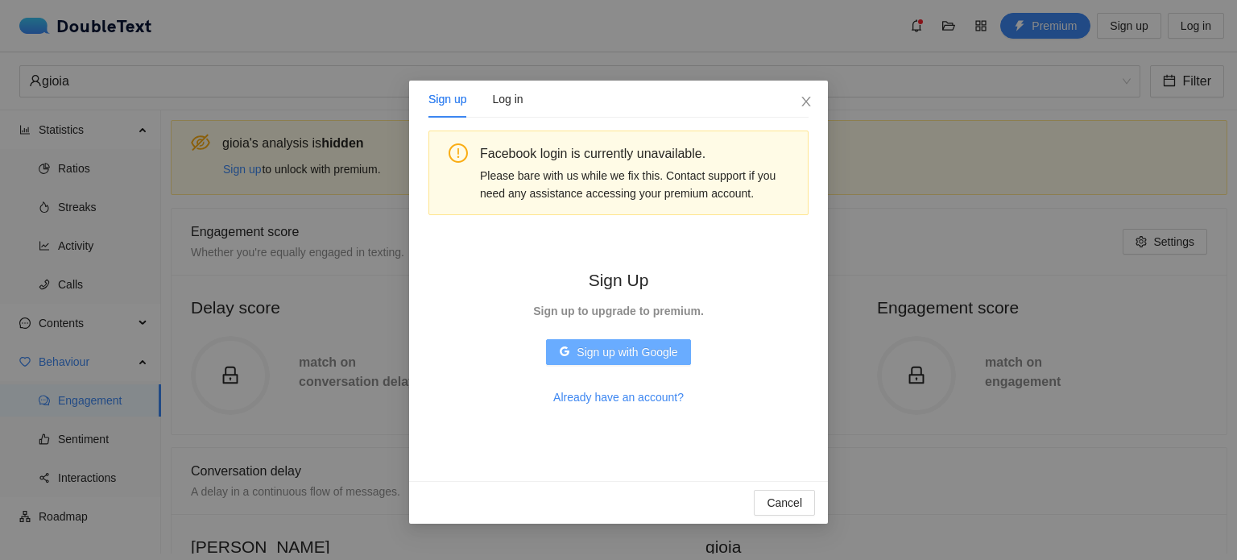
click at [627, 358] on span "Sign up with Google" at bounding box center [627, 352] width 101 height 18
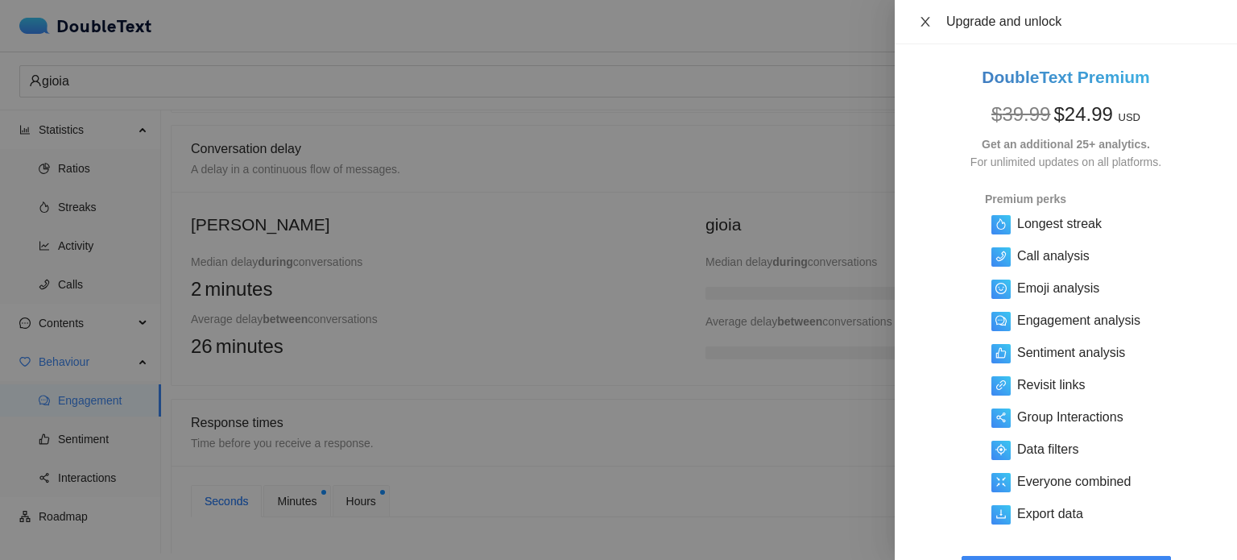
click at [928, 22] on icon "close" at bounding box center [925, 21] width 13 height 13
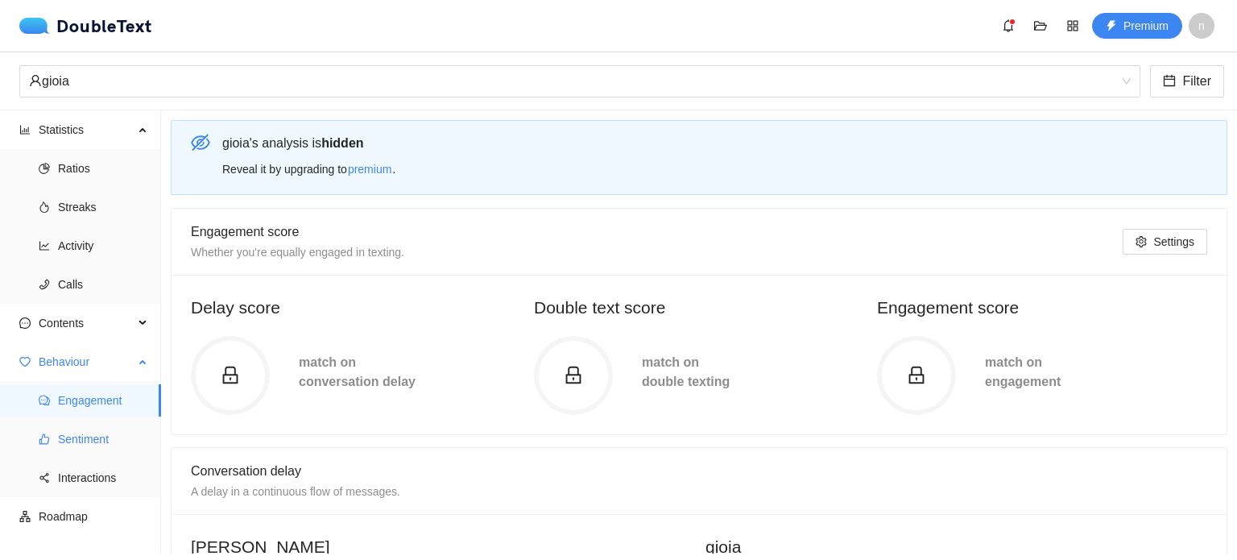
click at [92, 438] on span "Sentiment" at bounding box center [103, 439] width 90 height 32
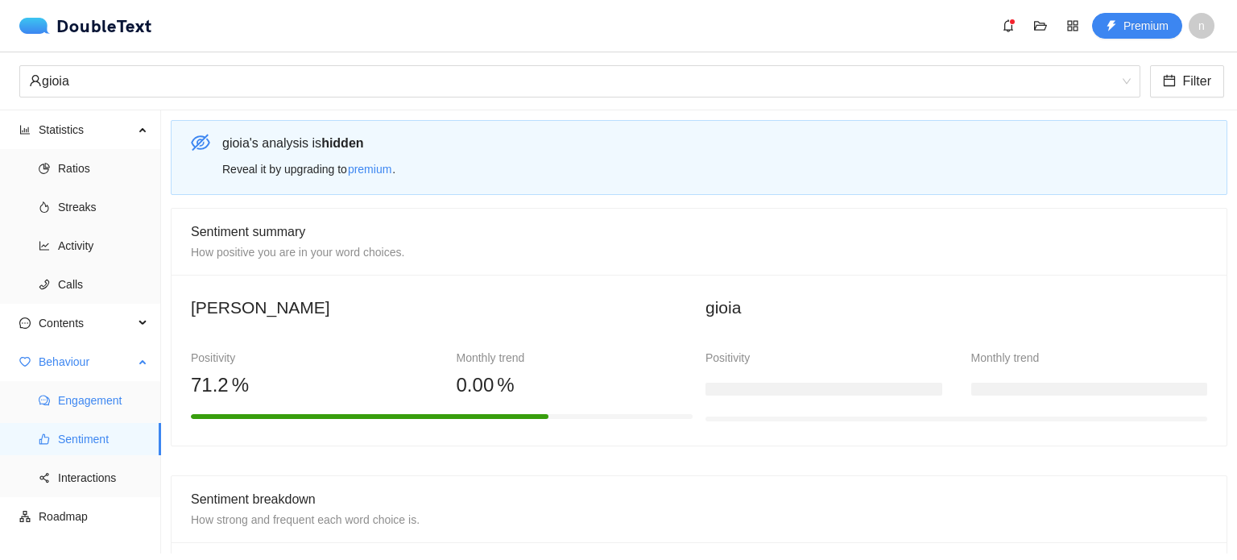
click at [106, 396] on span "Engagement" at bounding box center [103, 400] width 90 height 32
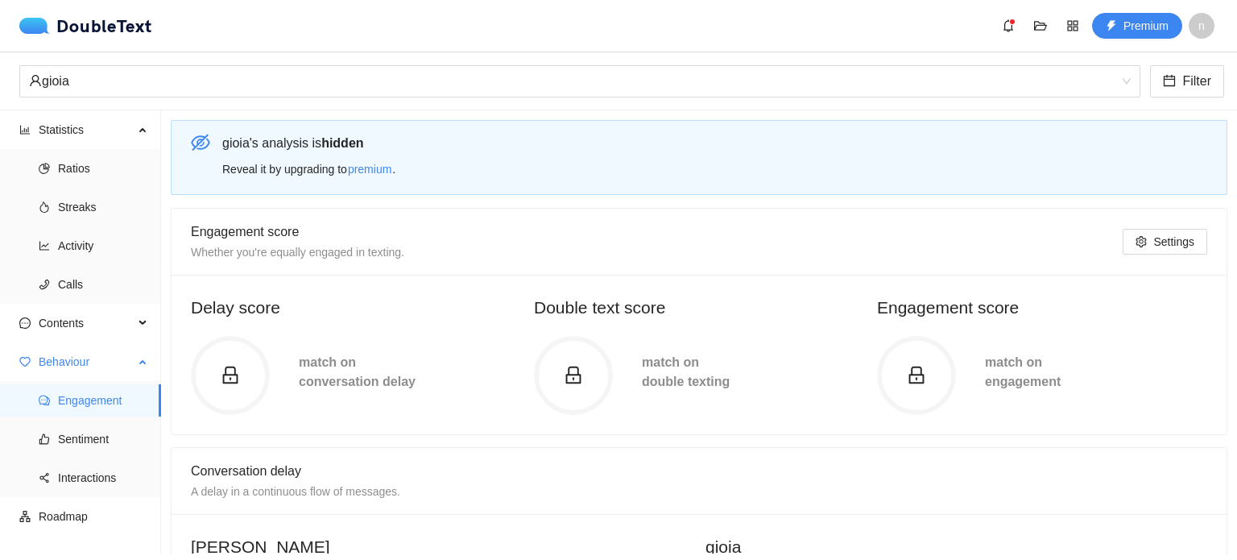
click at [104, 360] on span "Behaviour" at bounding box center [86, 362] width 95 height 32
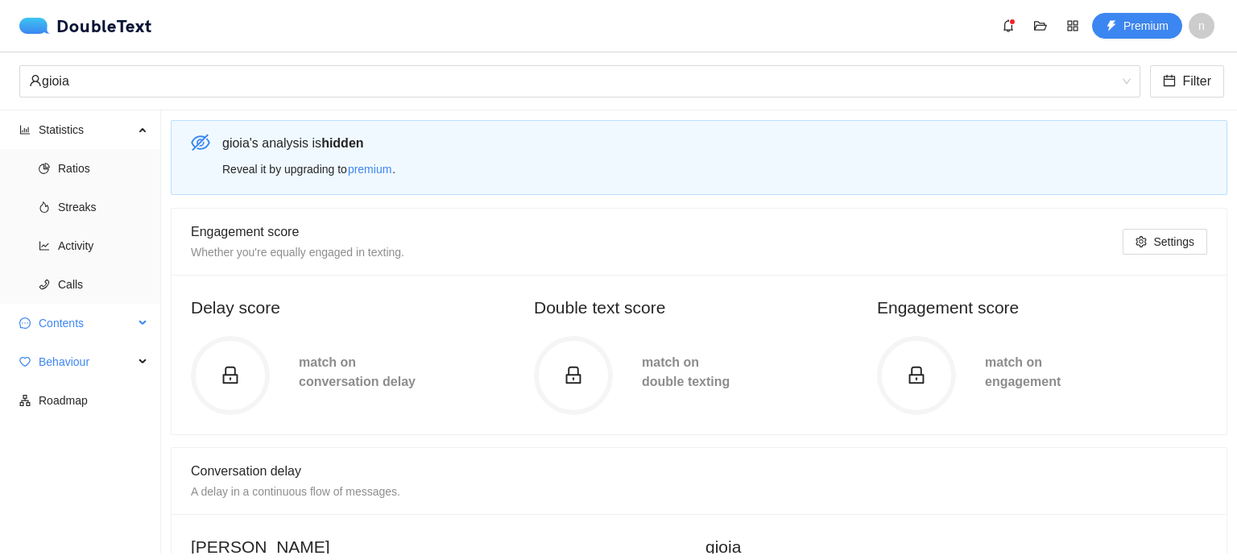
click at [87, 320] on span "Contents" at bounding box center [86, 323] width 95 height 32
click at [97, 363] on span "Word Cloud" at bounding box center [103, 362] width 90 height 32
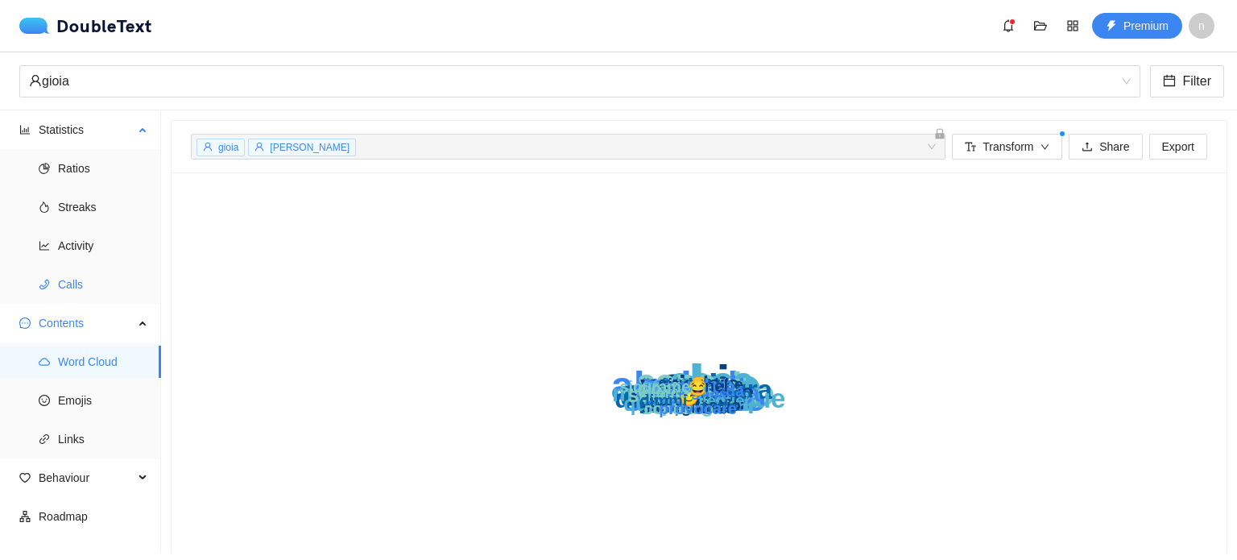
click at [91, 297] on span "Calls" at bounding box center [103, 284] width 90 height 32
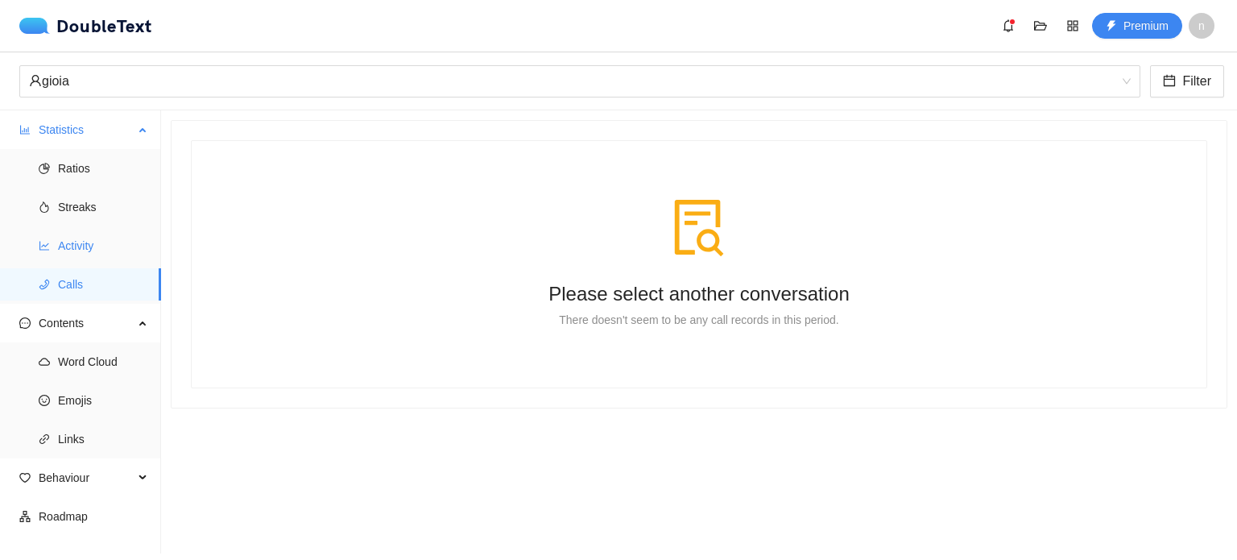
click at [97, 234] on span "Activity" at bounding box center [103, 246] width 90 height 32
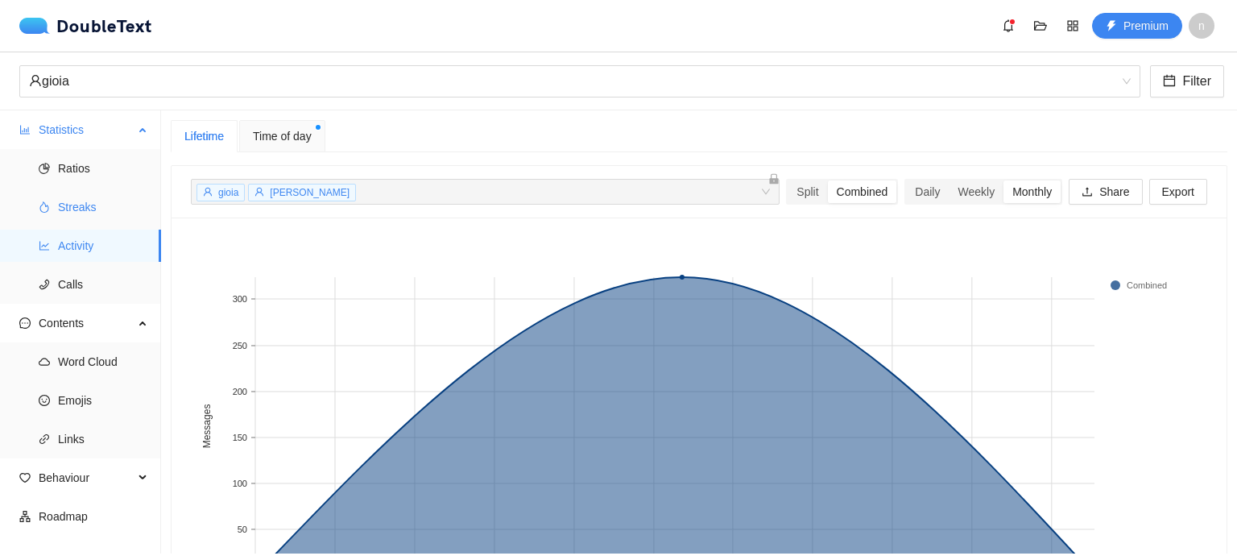
click at [93, 195] on span "Streaks" at bounding box center [103, 207] width 90 height 32
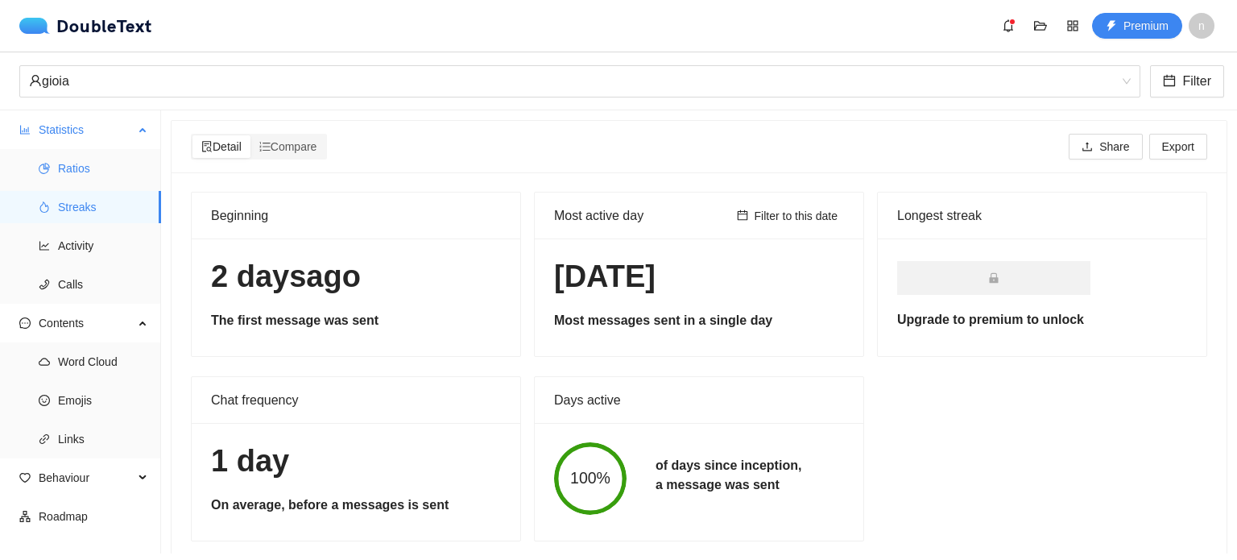
click at [100, 176] on span "Ratios" at bounding box center [103, 168] width 90 height 32
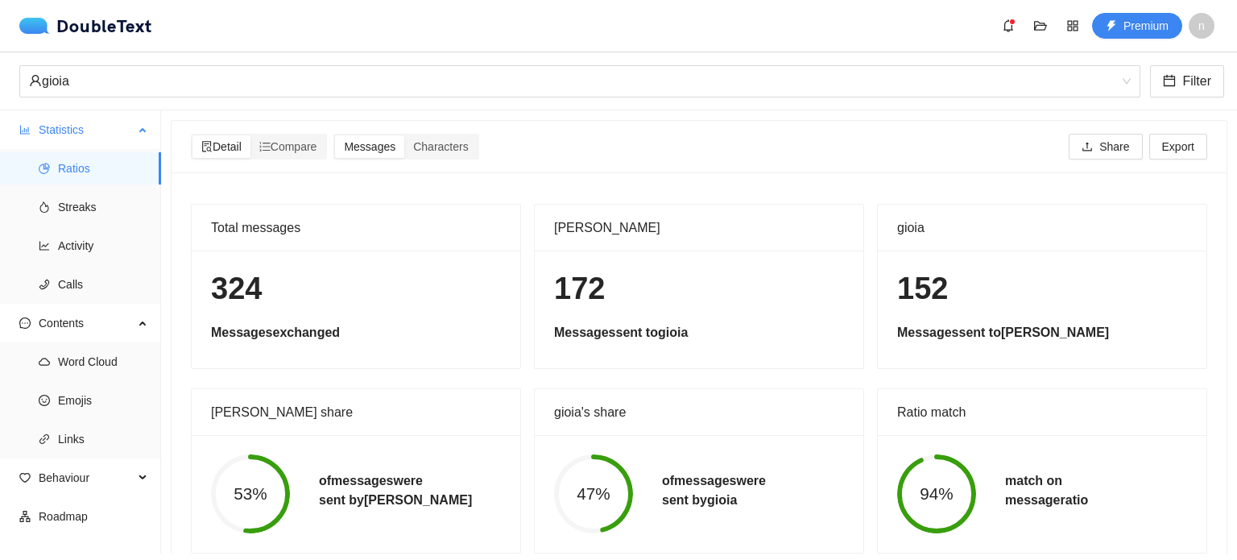
click at [106, 154] on span "Ratios" at bounding box center [103, 168] width 90 height 32
